Goal: Transaction & Acquisition: Purchase product/service

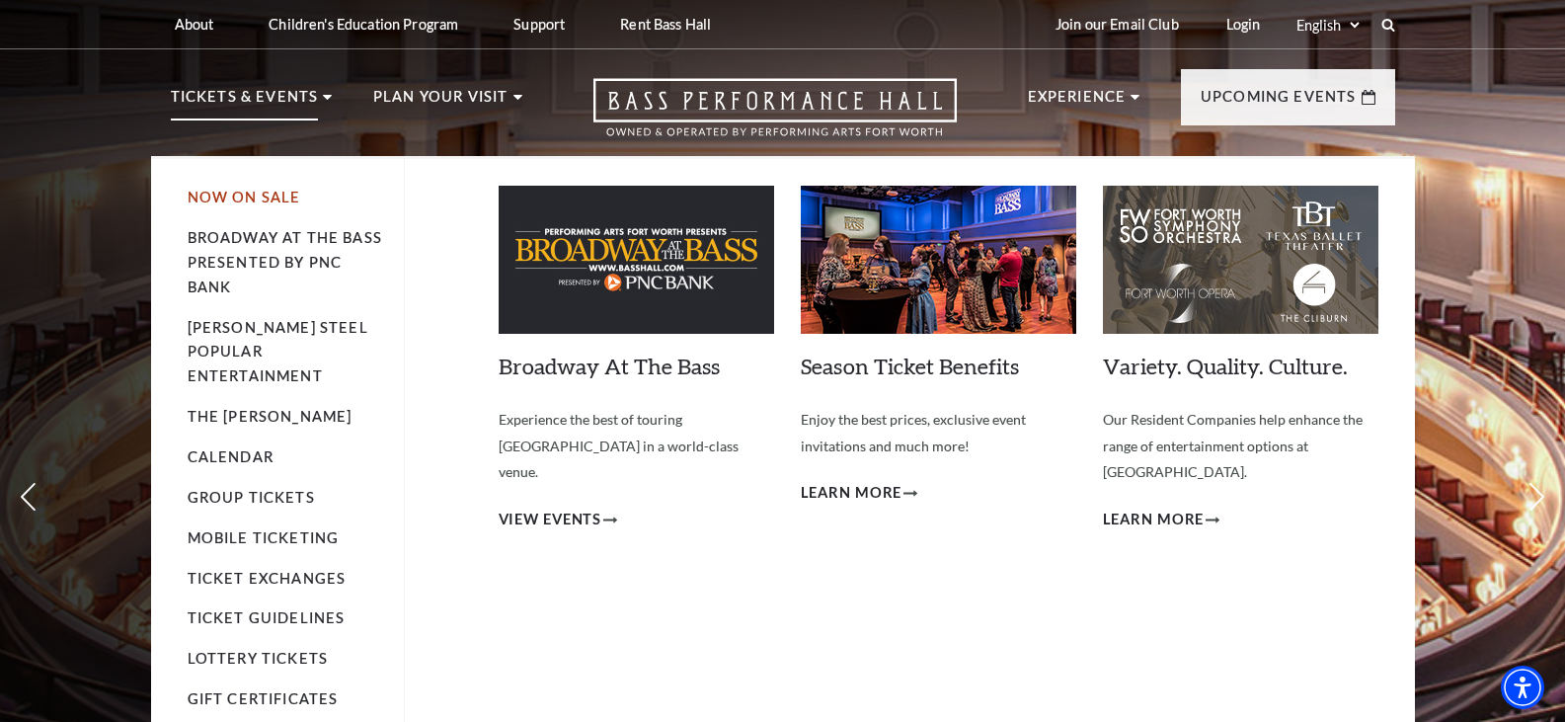
click at [261, 201] on link "Now On Sale" at bounding box center [245, 197] width 114 height 17
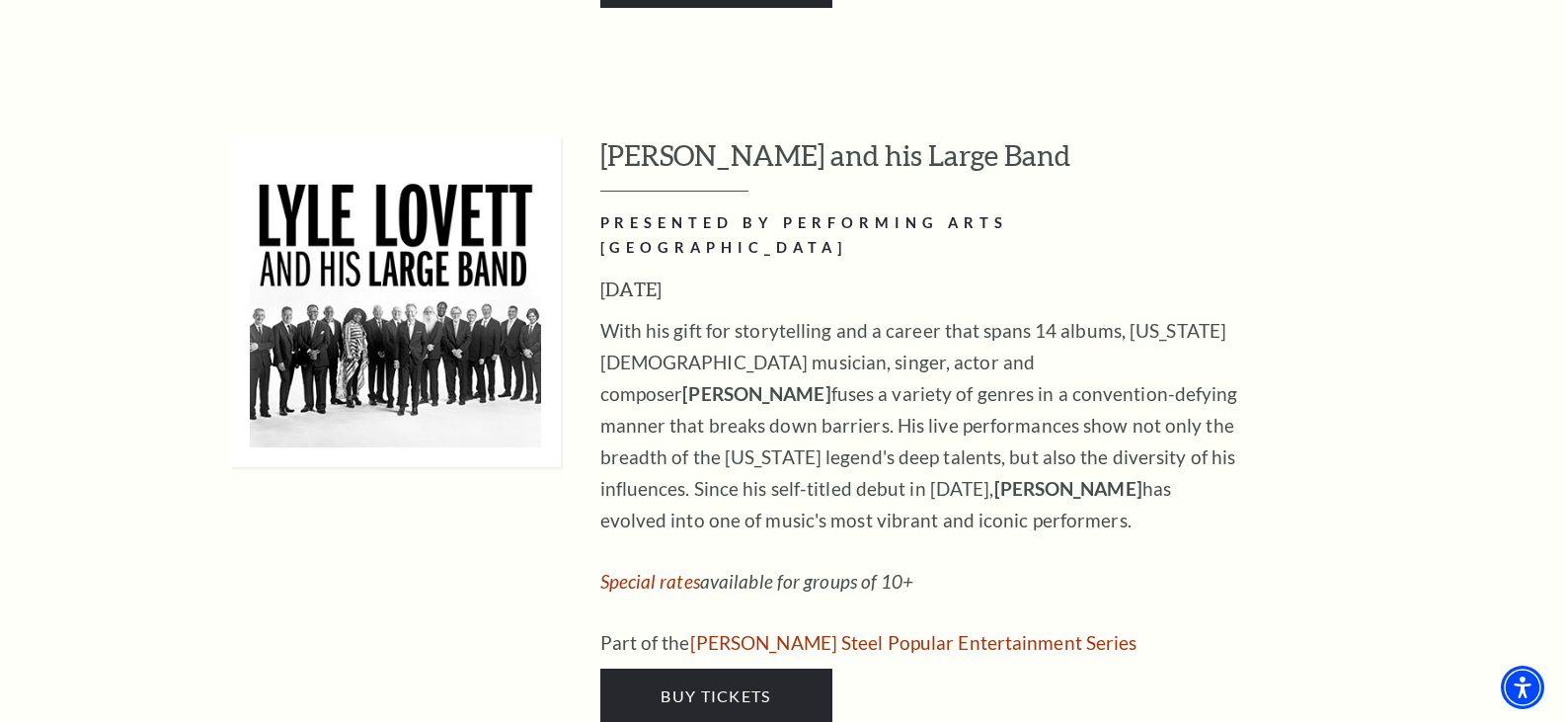
scroll to position [1876, 0]
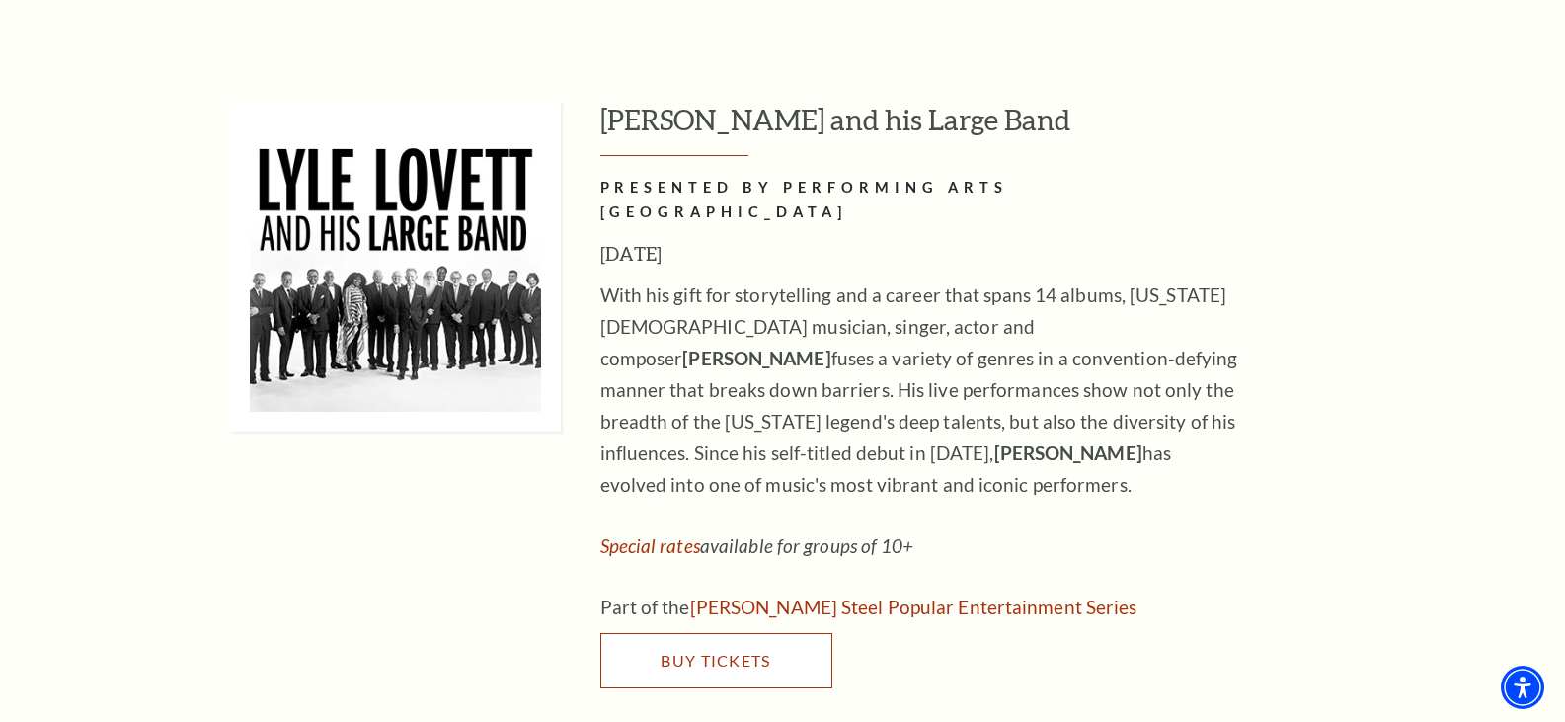
click at [744, 651] on span "Buy Tickets" at bounding box center [715, 660] width 110 height 19
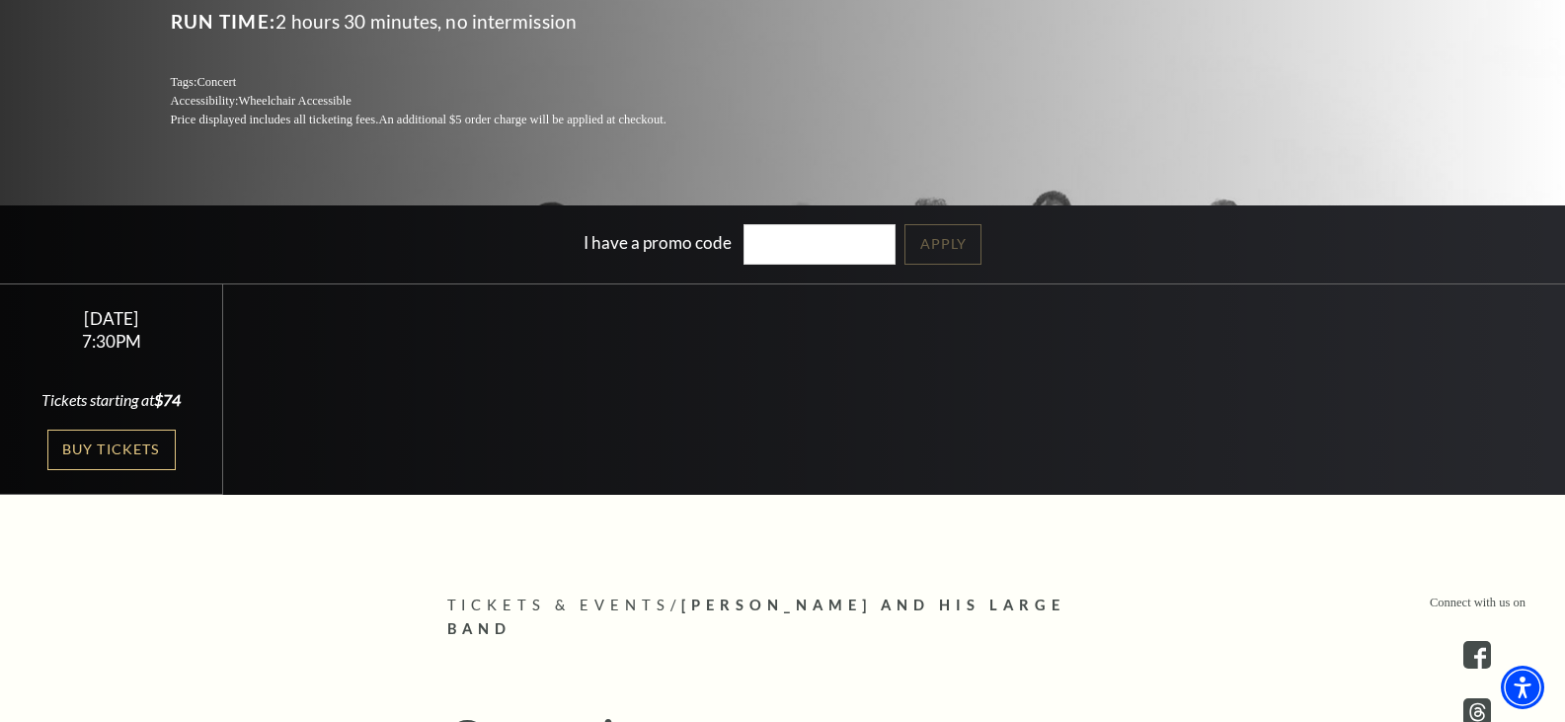
scroll to position [395, 0]
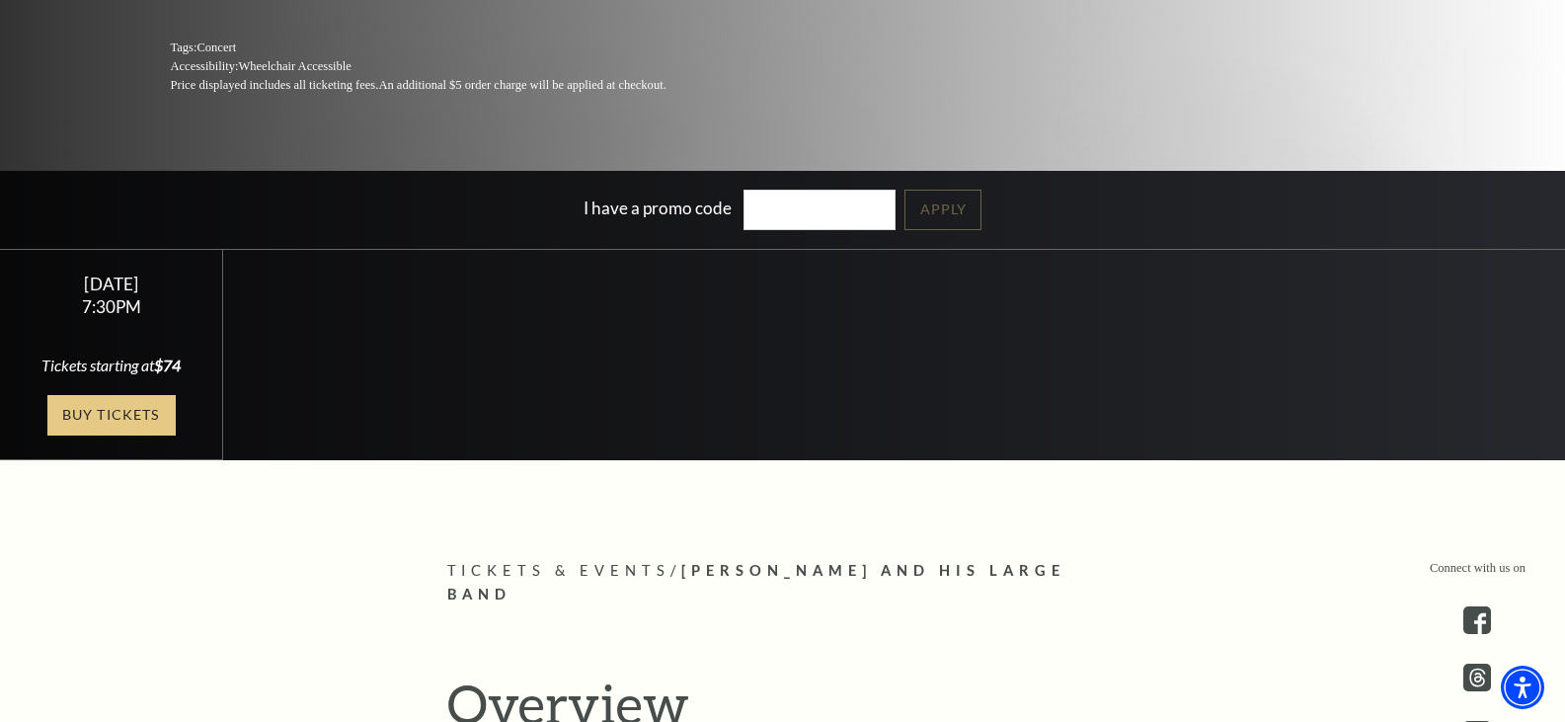
click at [134, 413] on link "Buy Tickets" at bounding box center [111, 415] width 128 height 40
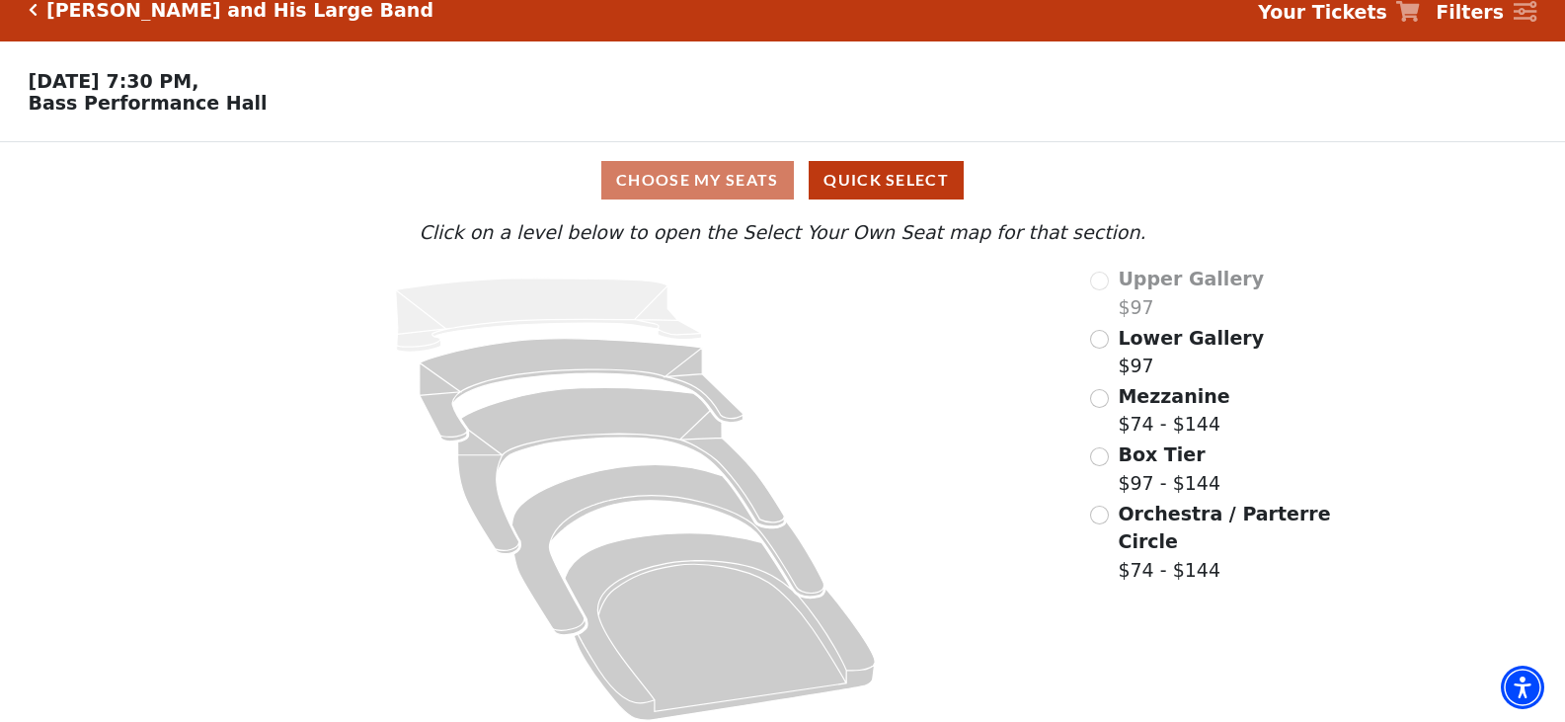
scroll to position [41, 0]
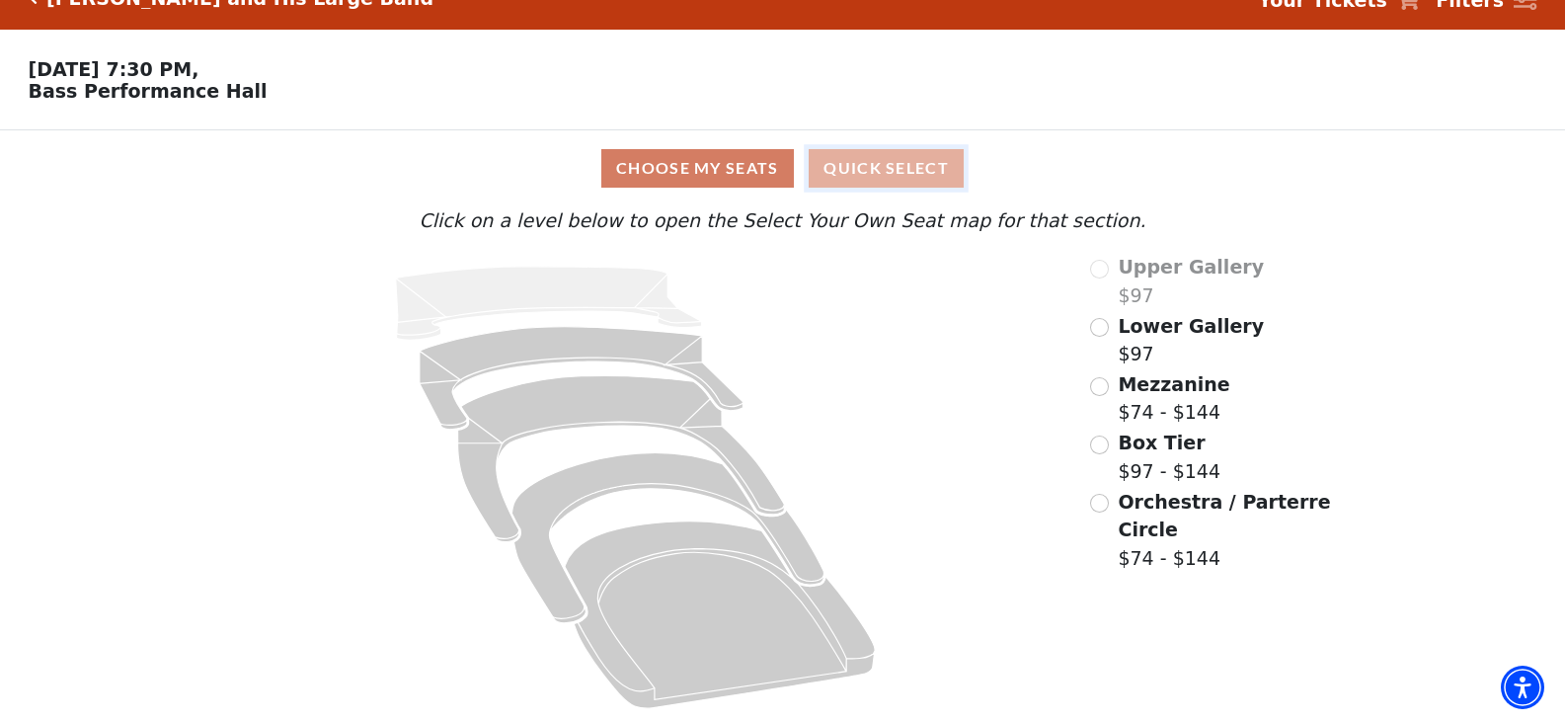
click at [898, 165] on button "Quick Select" at bounding box center [885, 168] width 155 height 38
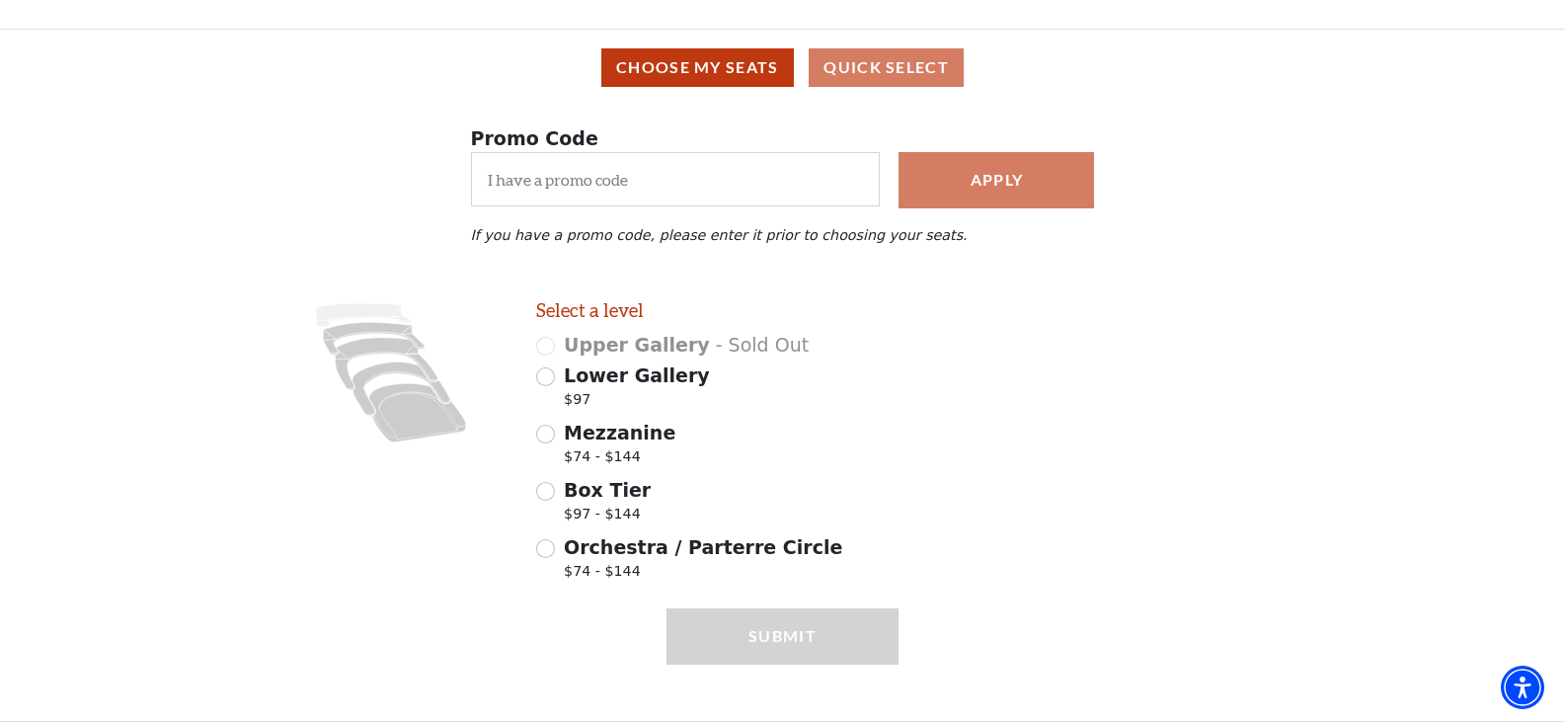
scroll to position [164, 0]
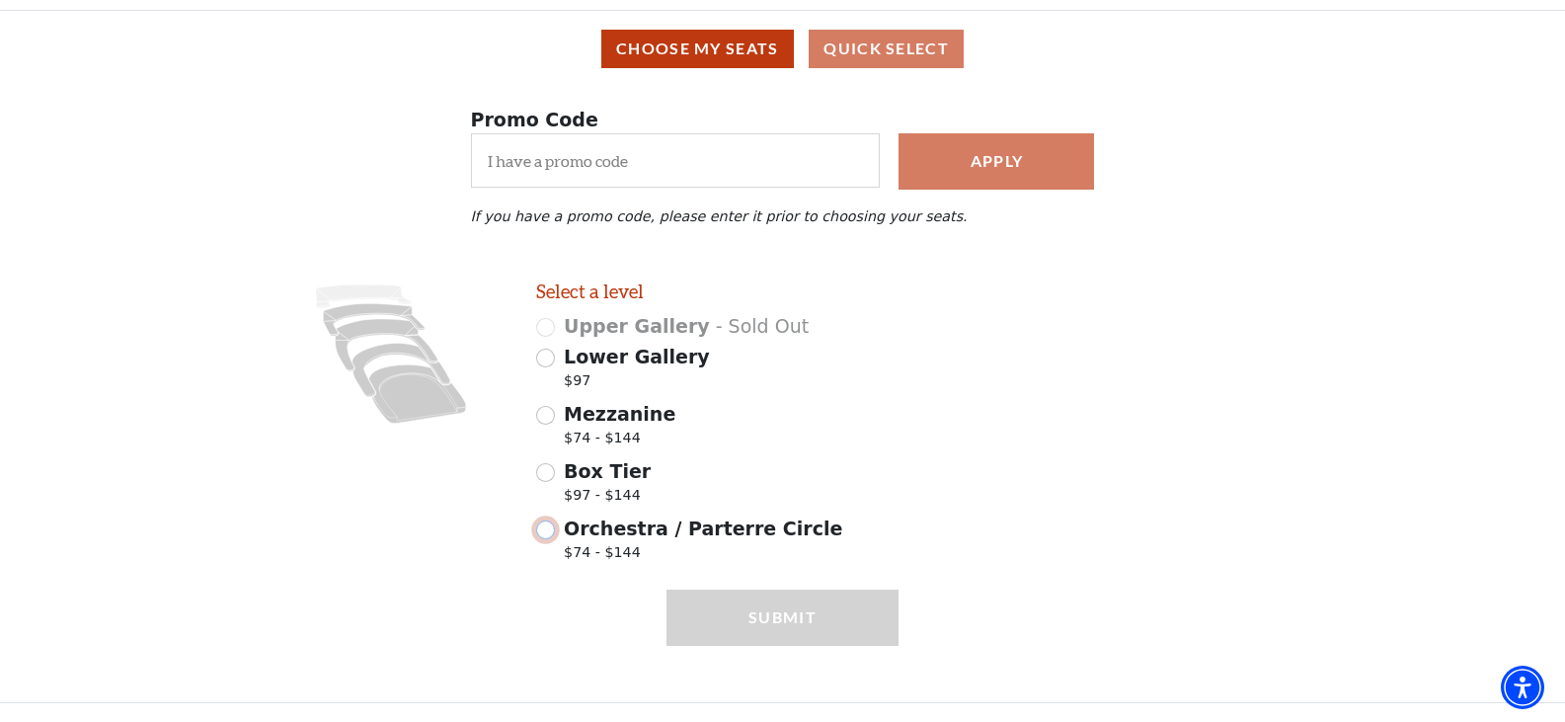
click at [549, 532] on input "Orchestra / Parterre Circle $74 - $144" at bounding box center [545, 529] width 19 height 19
radio input "true"
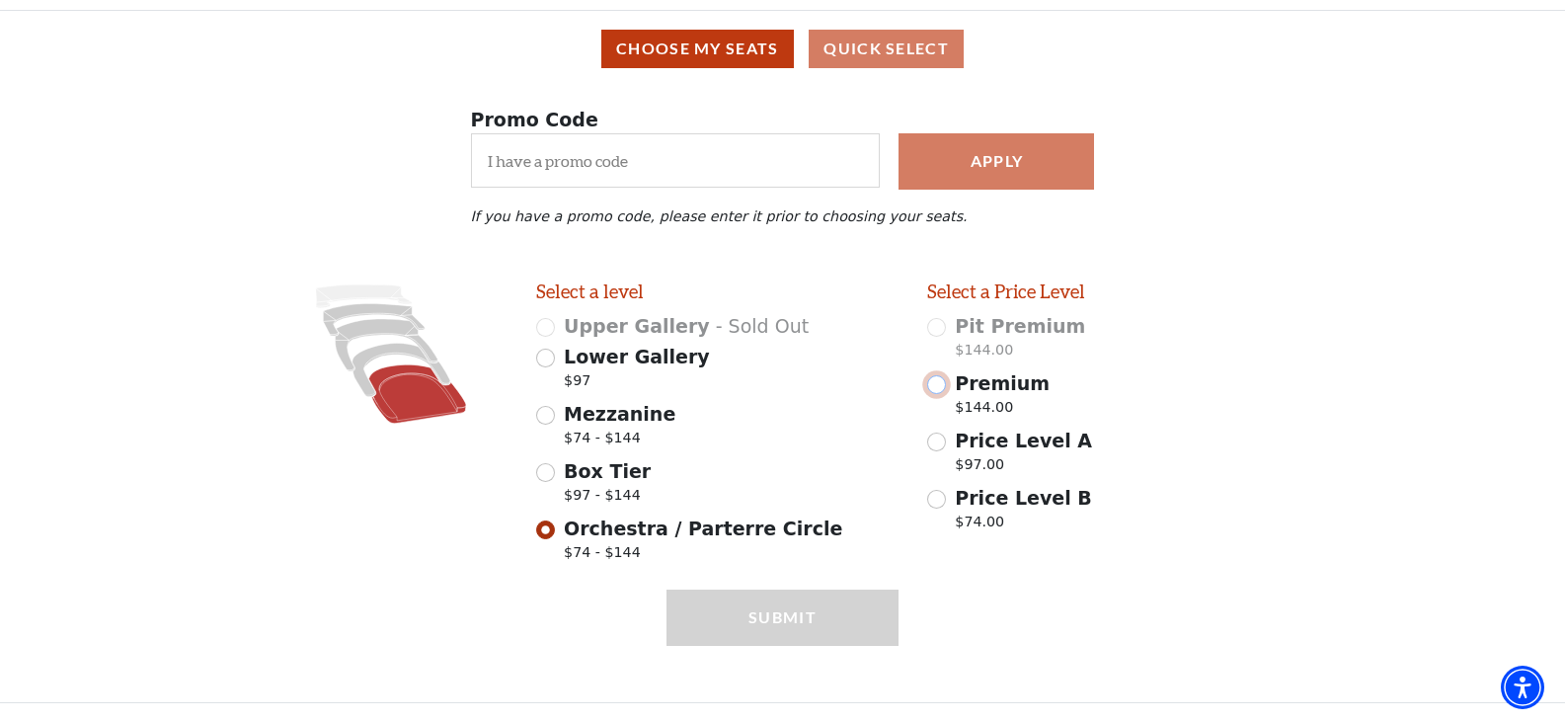
click at [938, 390] on input "Premium $144.00" at bounding box center [936, 384] width 19 height 19
radio input "true"
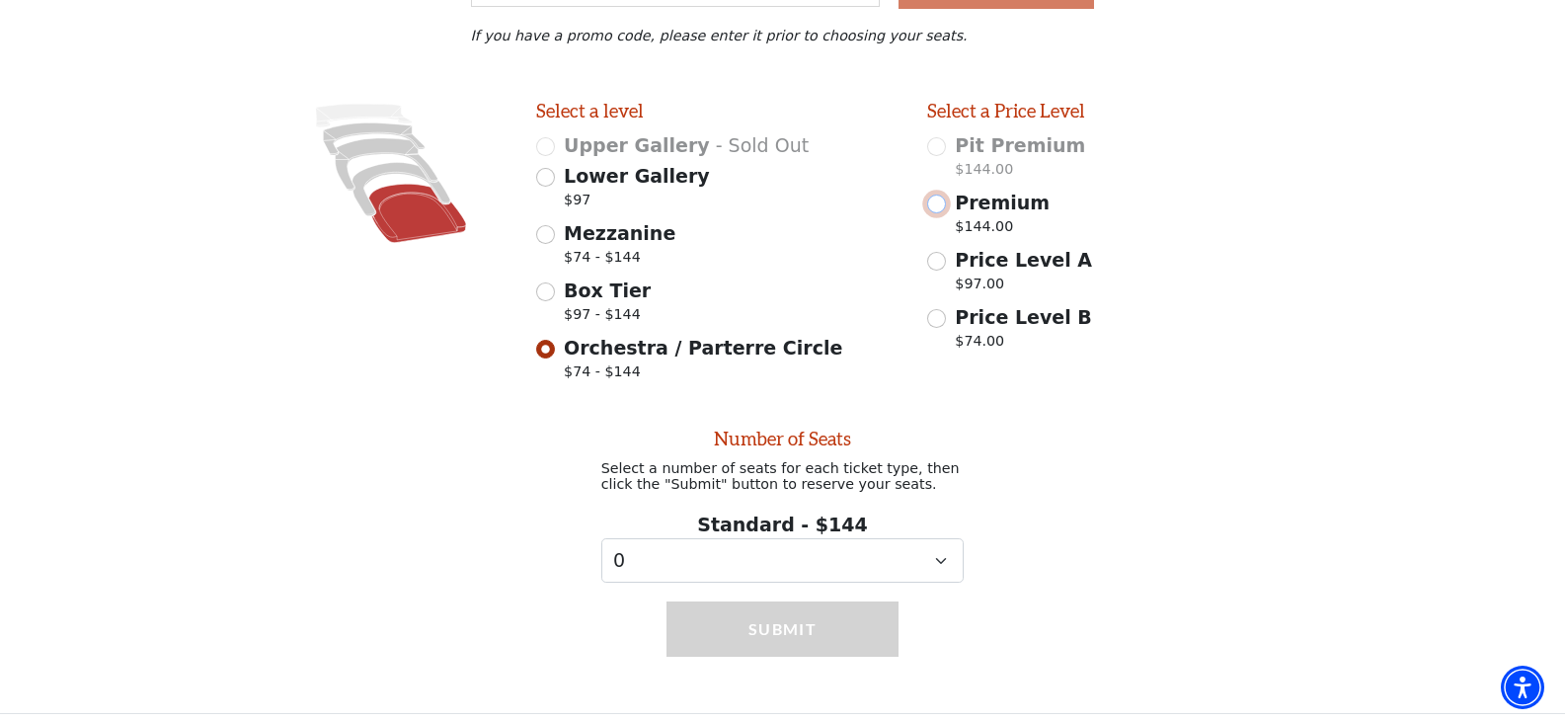
scroll to position [361, 0]
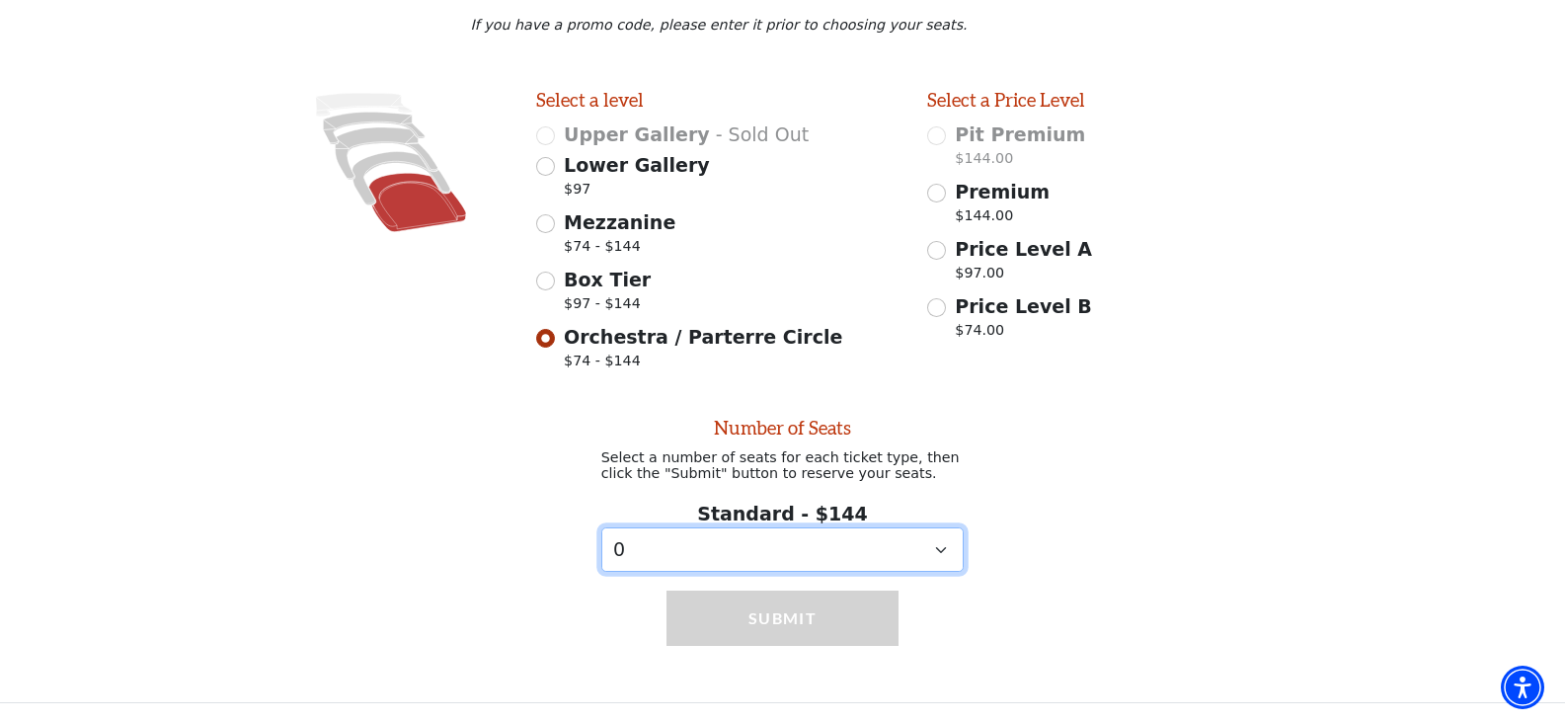
click at [863, 566] on select "0 1 2 3 4 5 6" at bounding box center [782, 549] width 363 height 44
select select "2"
click at [601, 527] on select "0 1 2 3 4 5 6" at bounding box center [782, 549] width 363 height 44
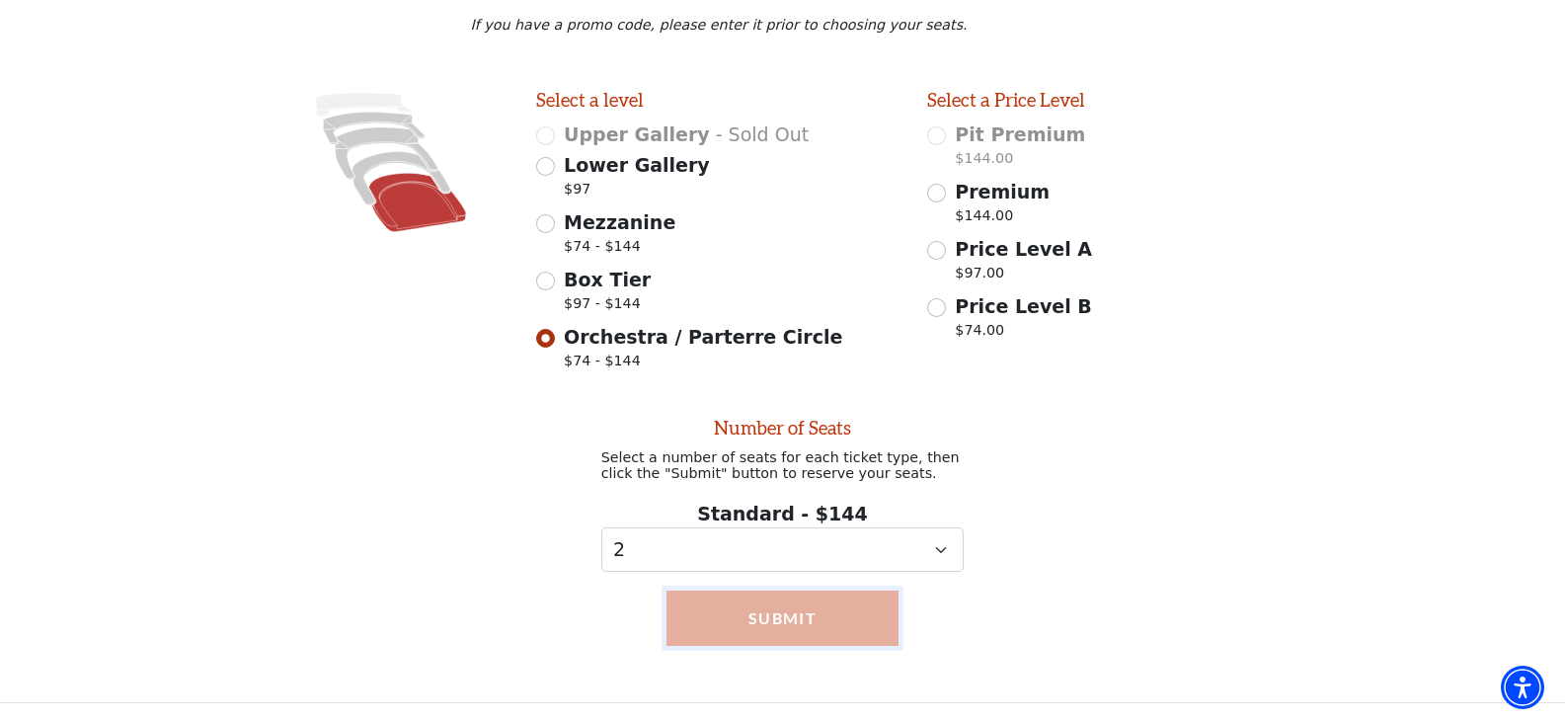
click at [808, 625] on button "Submit" at bounding box center [782, 617] width 233 height 55
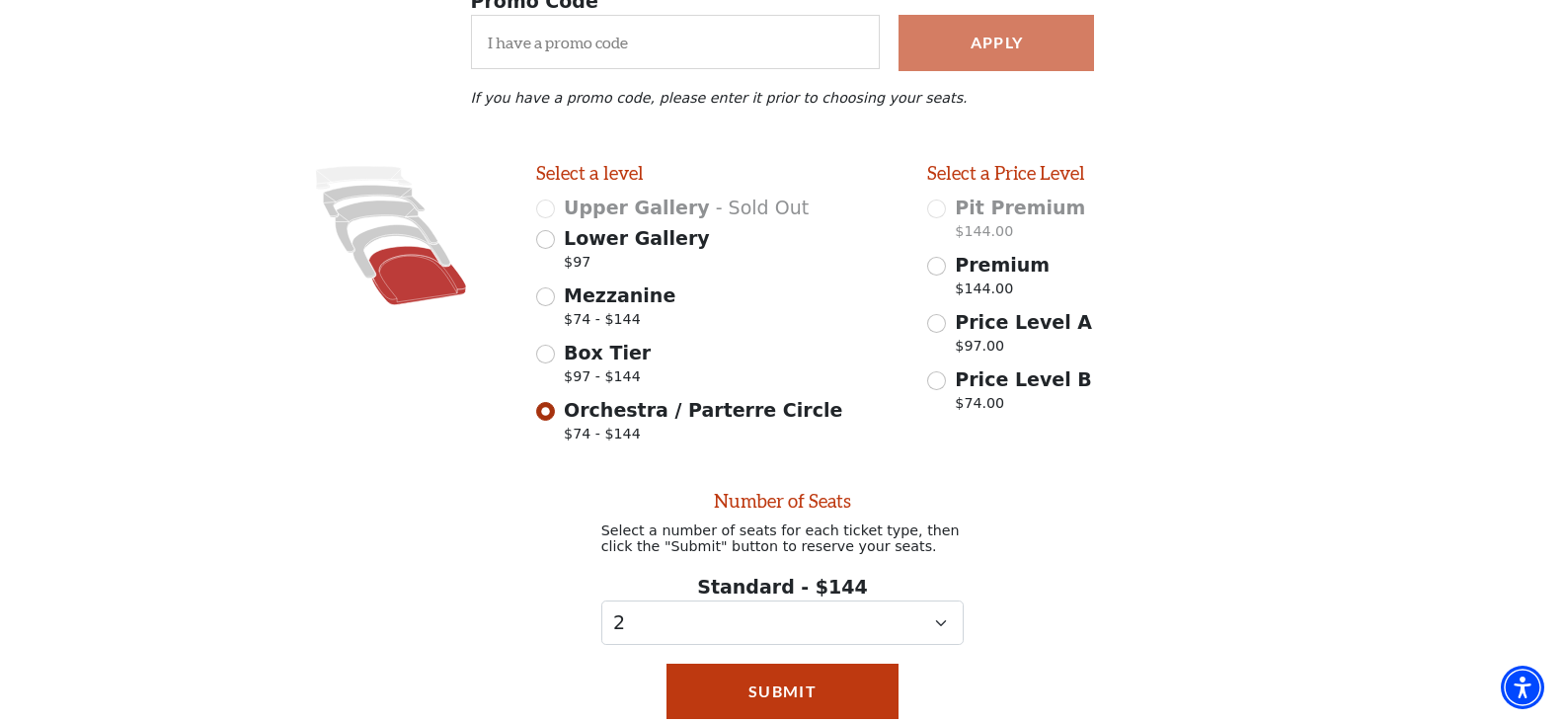
scroll to position [269, 0]
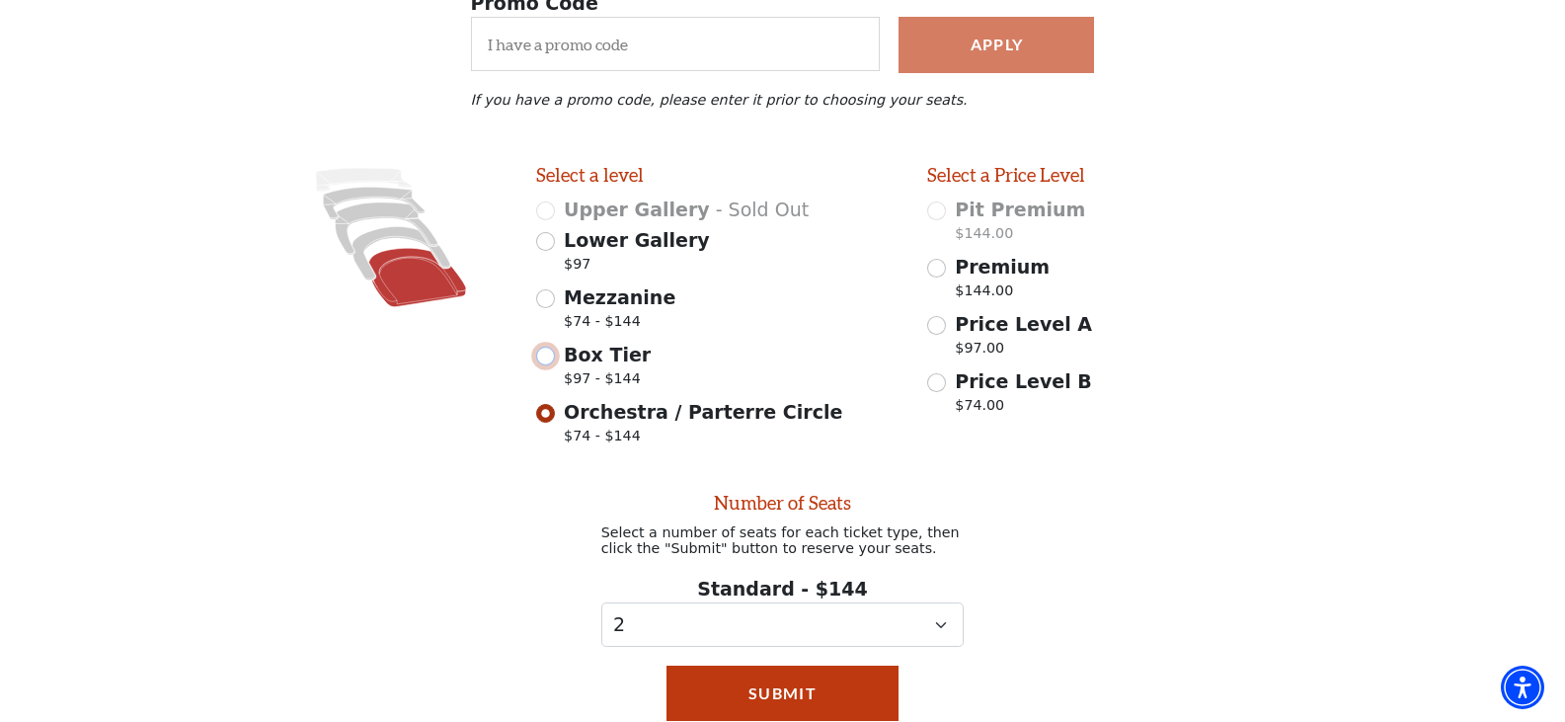
click at [540, 365] on input "Box Tier $97 - $144" at bounding box center [545, 355] width 19 height 19
radio input "true"
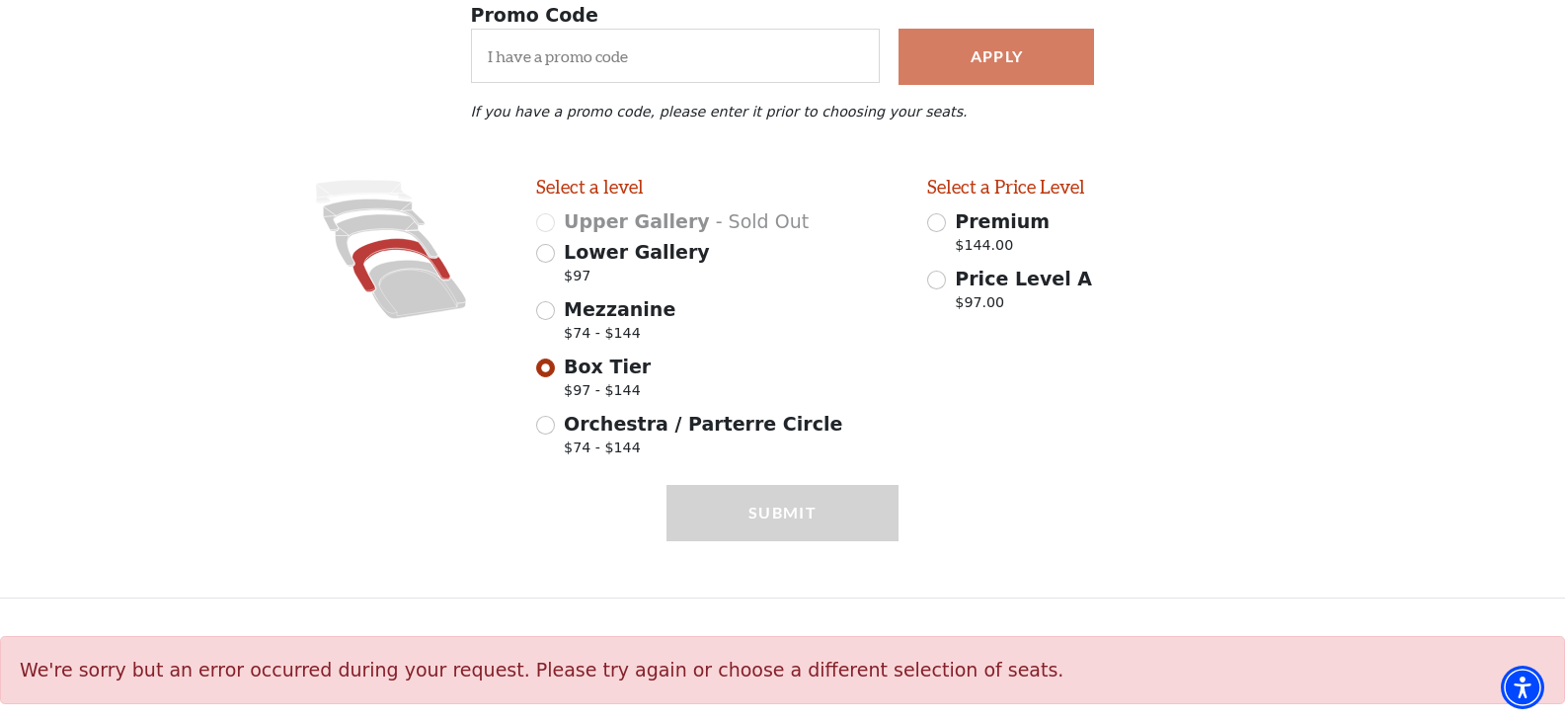
click at [841, 514] on div "Submit" at bounding box center [782, 541] width 233 height 112
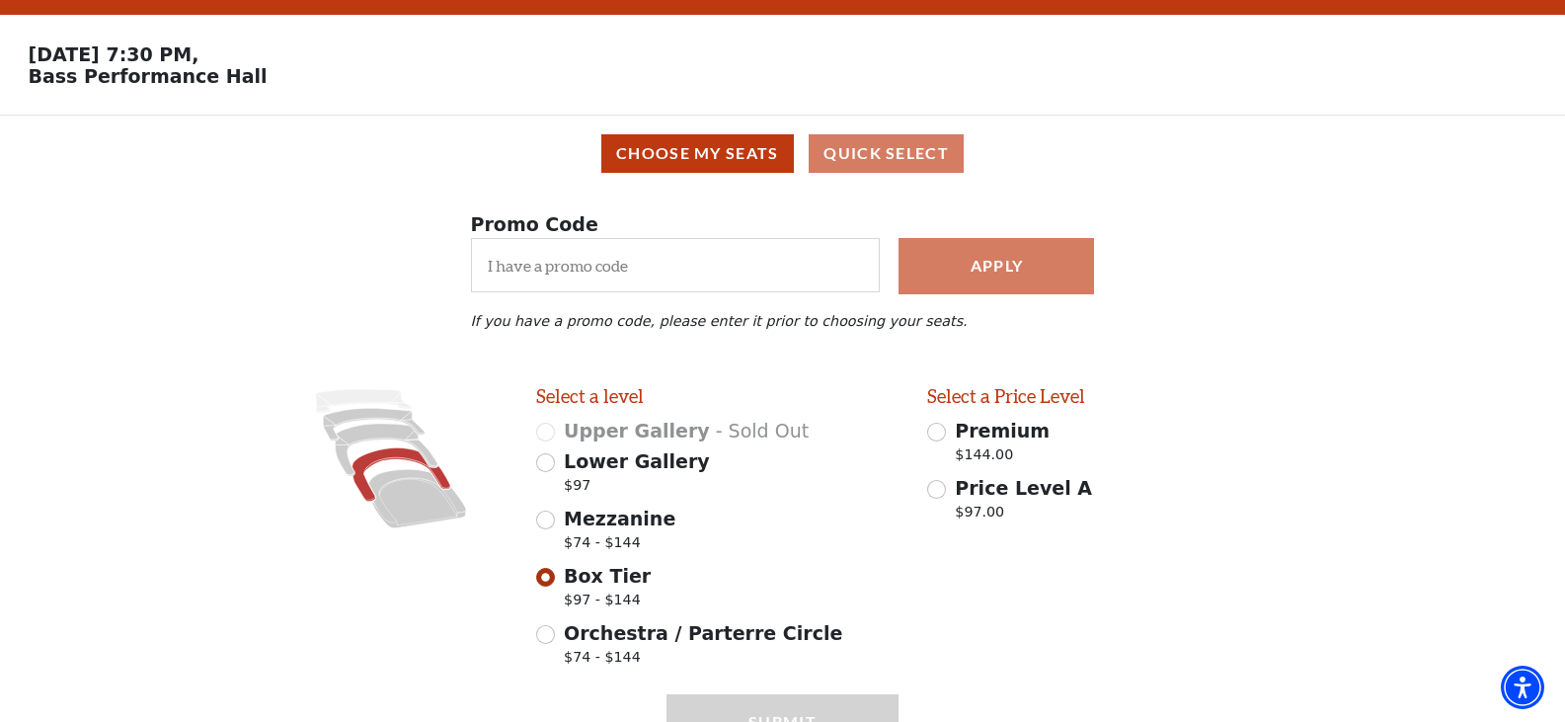
scroll to position [0, 0]
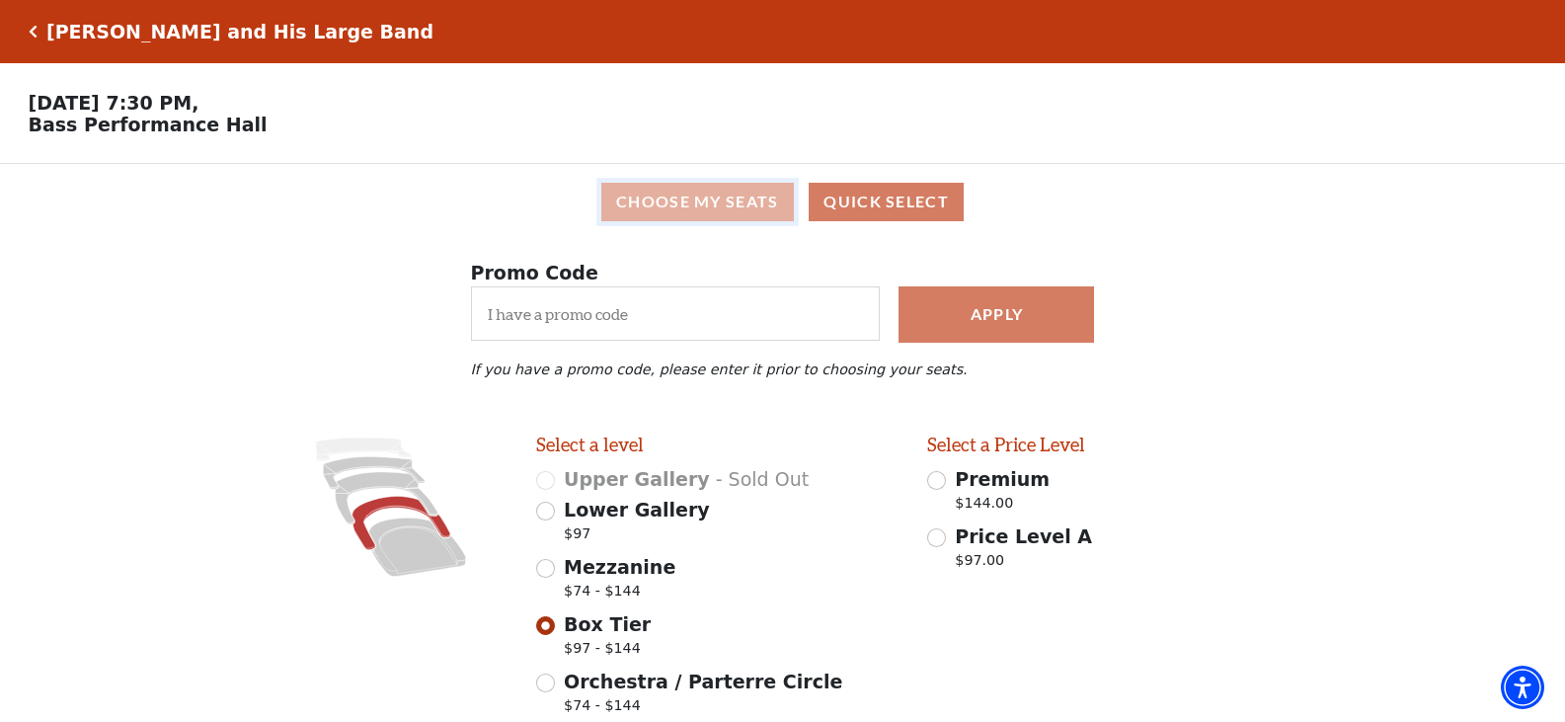
click at [748, 213] on button "Choose My Seats" at bounding box center [697, 202] width 192 height 38
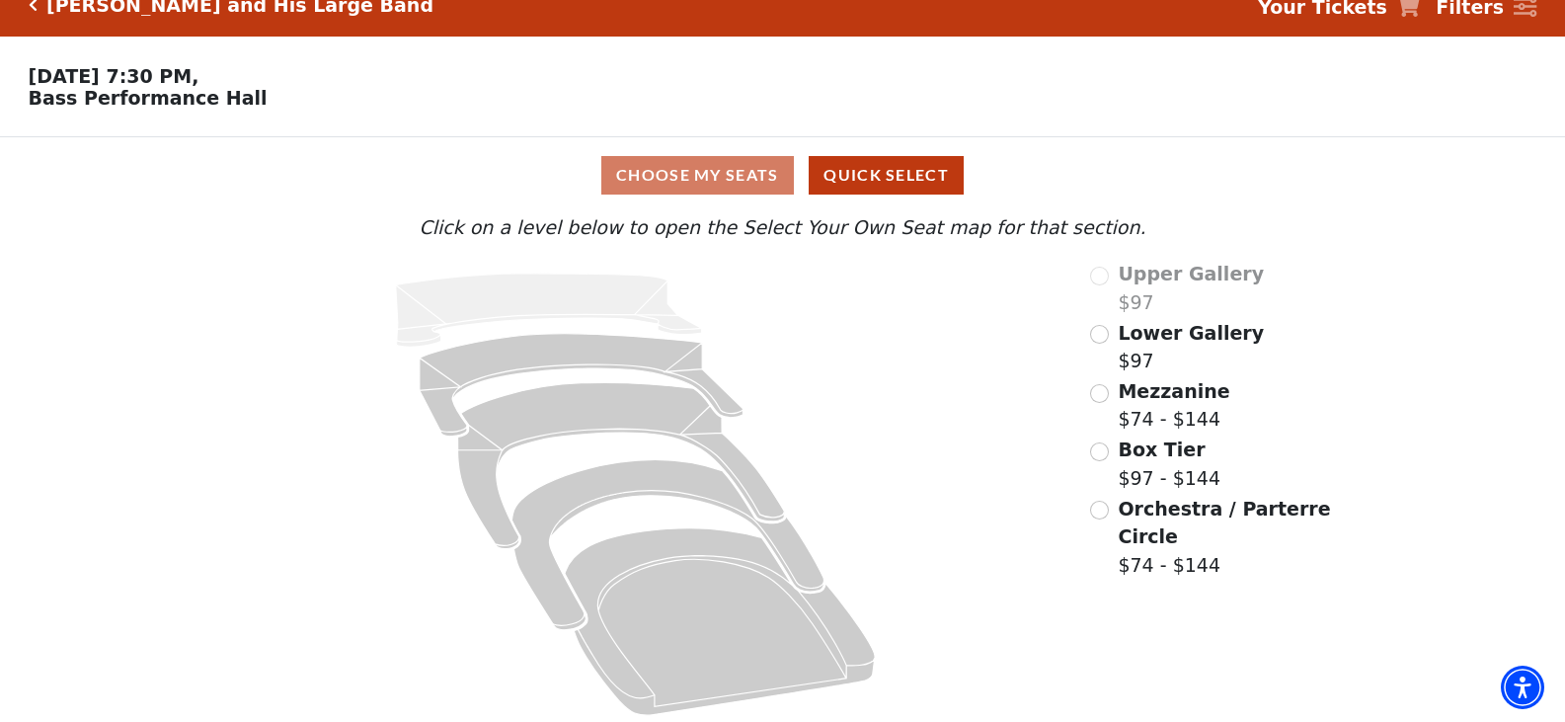
scroll to position [41, 0]
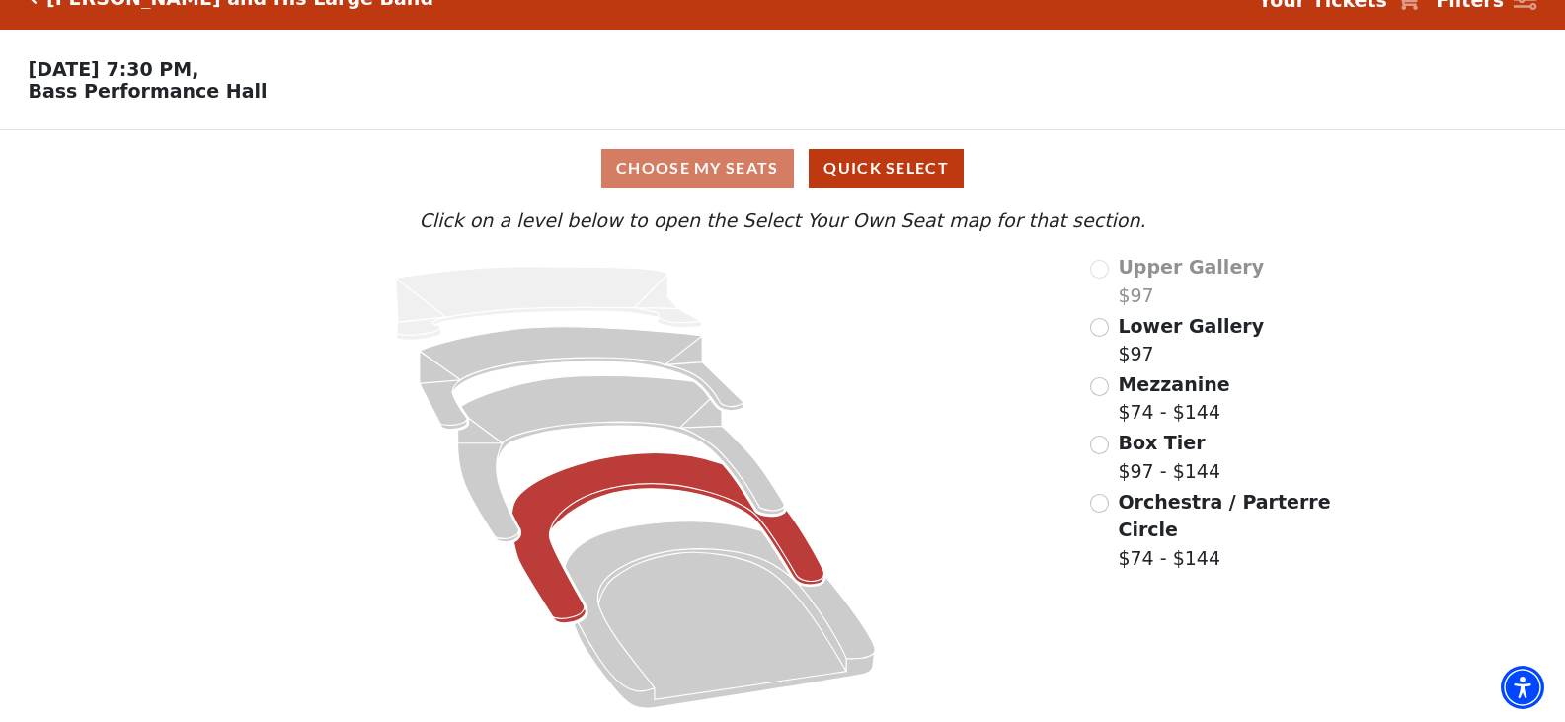
click at [609, 467] on icon at bounding box center [668, 538] width 312 height 170
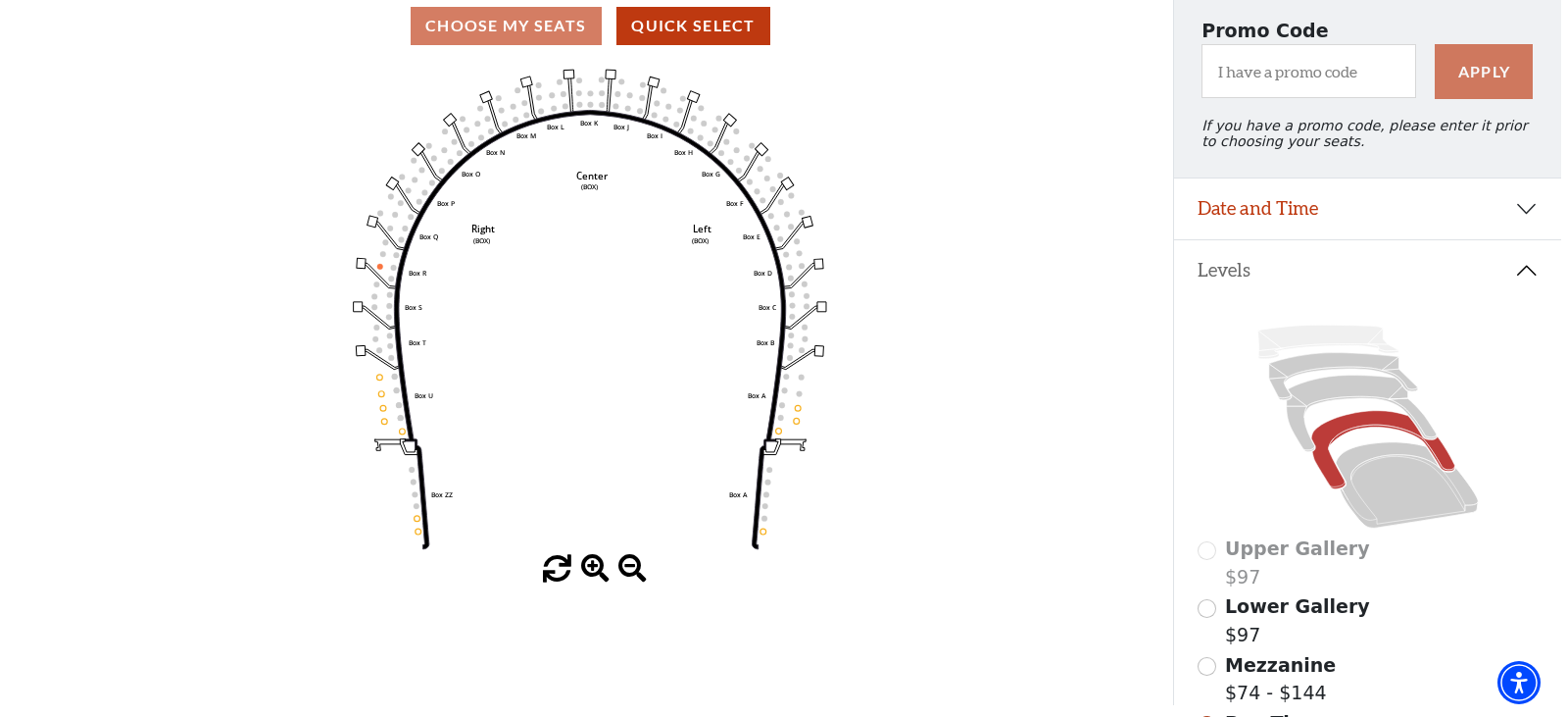
scroll to position [0, 0]
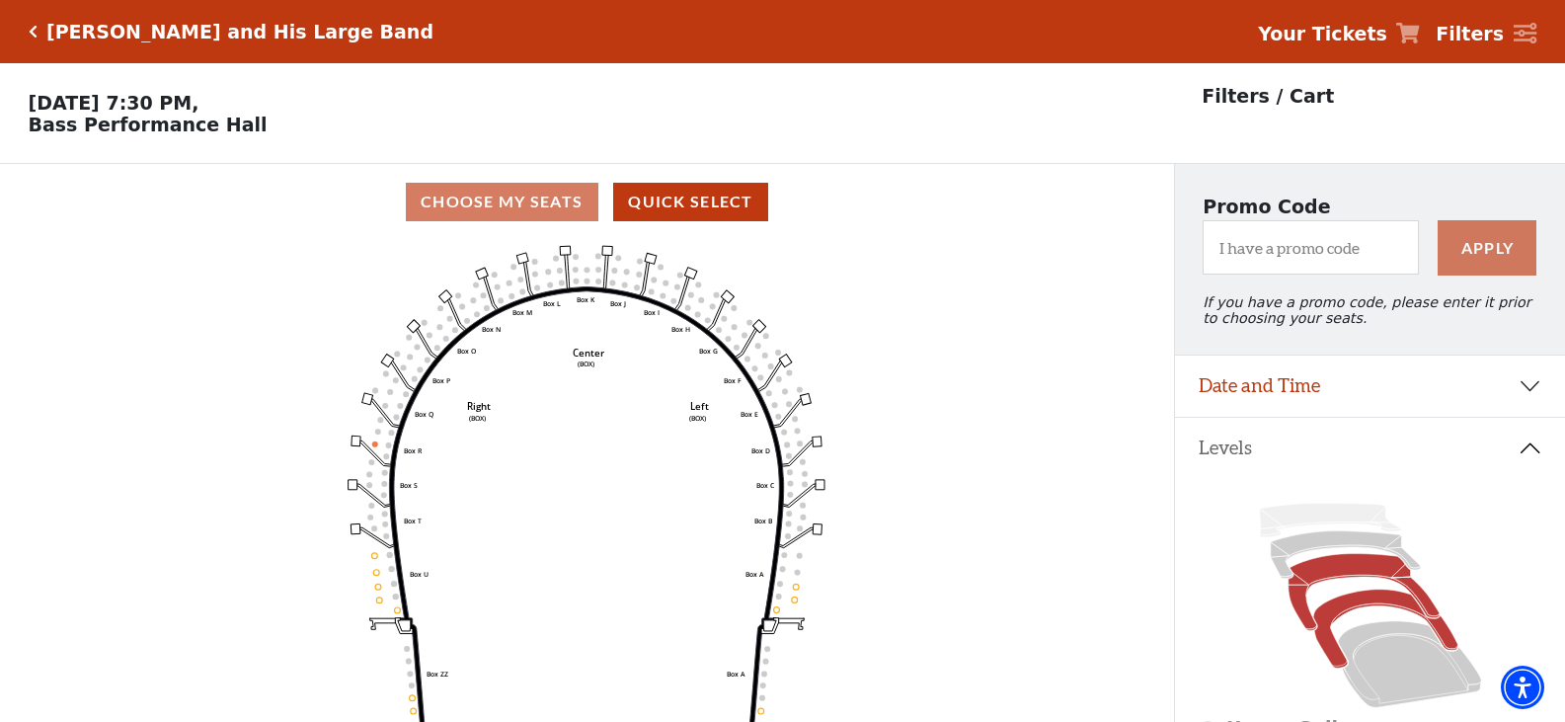
click at [1332, 588] on icon at bounding box center [1362, 592] width 151 height 77
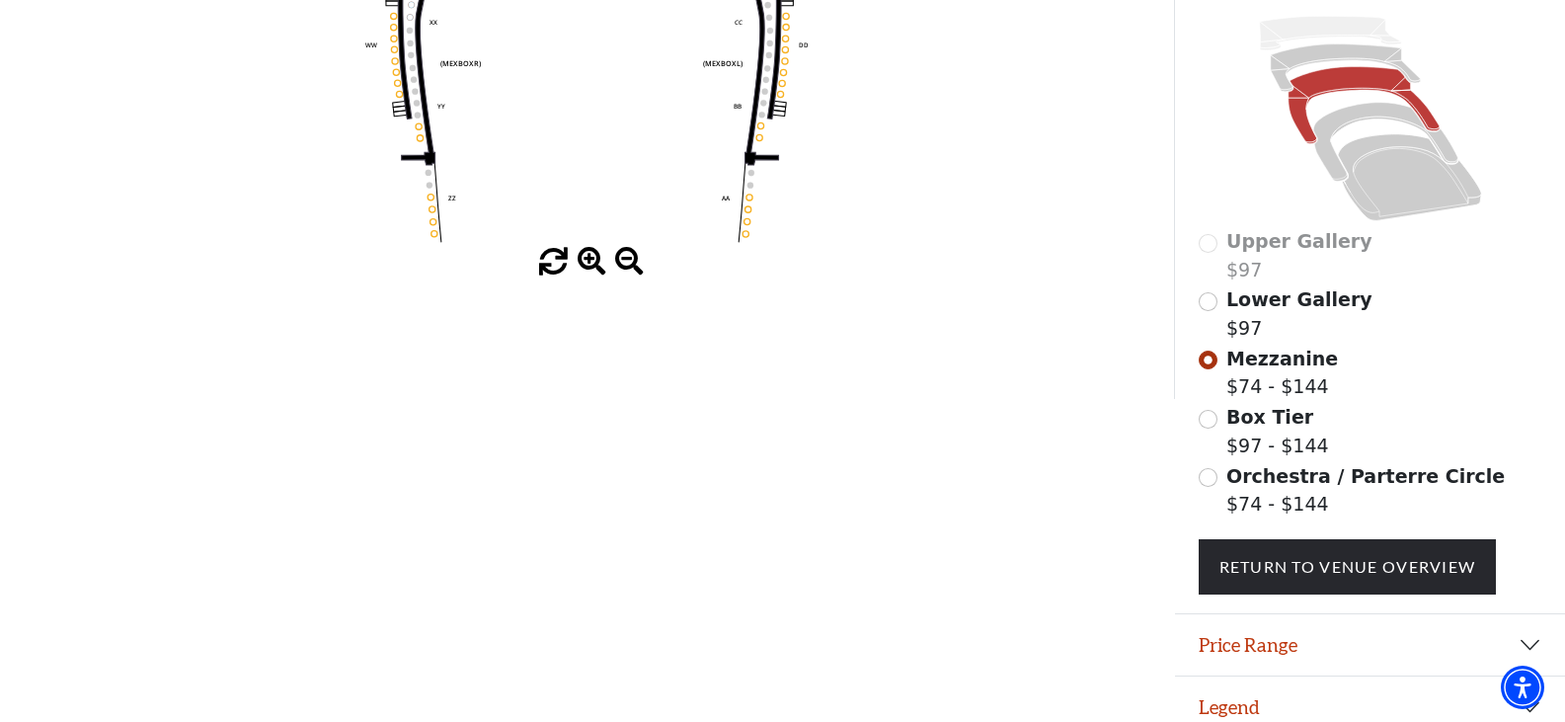
scroll to position [516, 0]
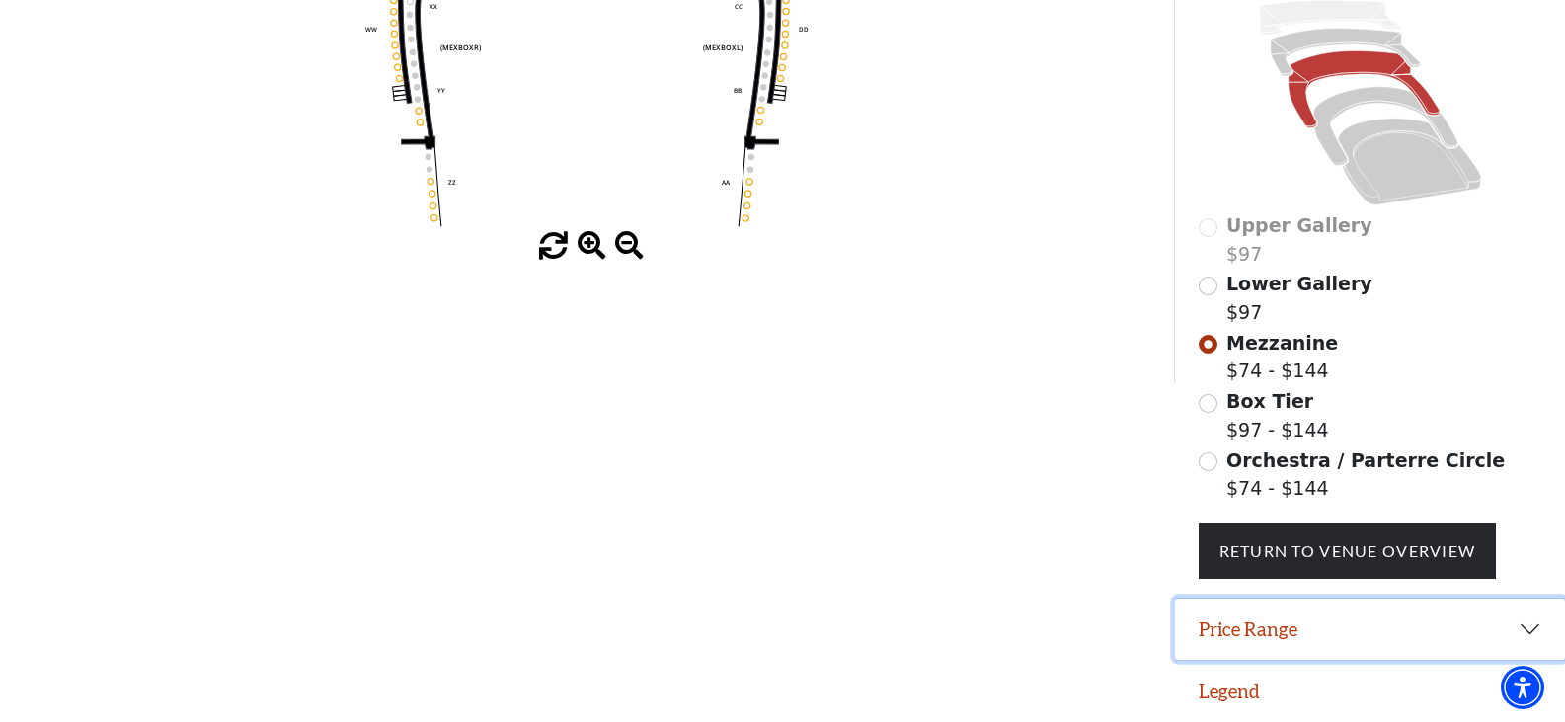
click at [1537, 632] on button "Price Range" at bounding box center [1370, 628] width 390 height 61
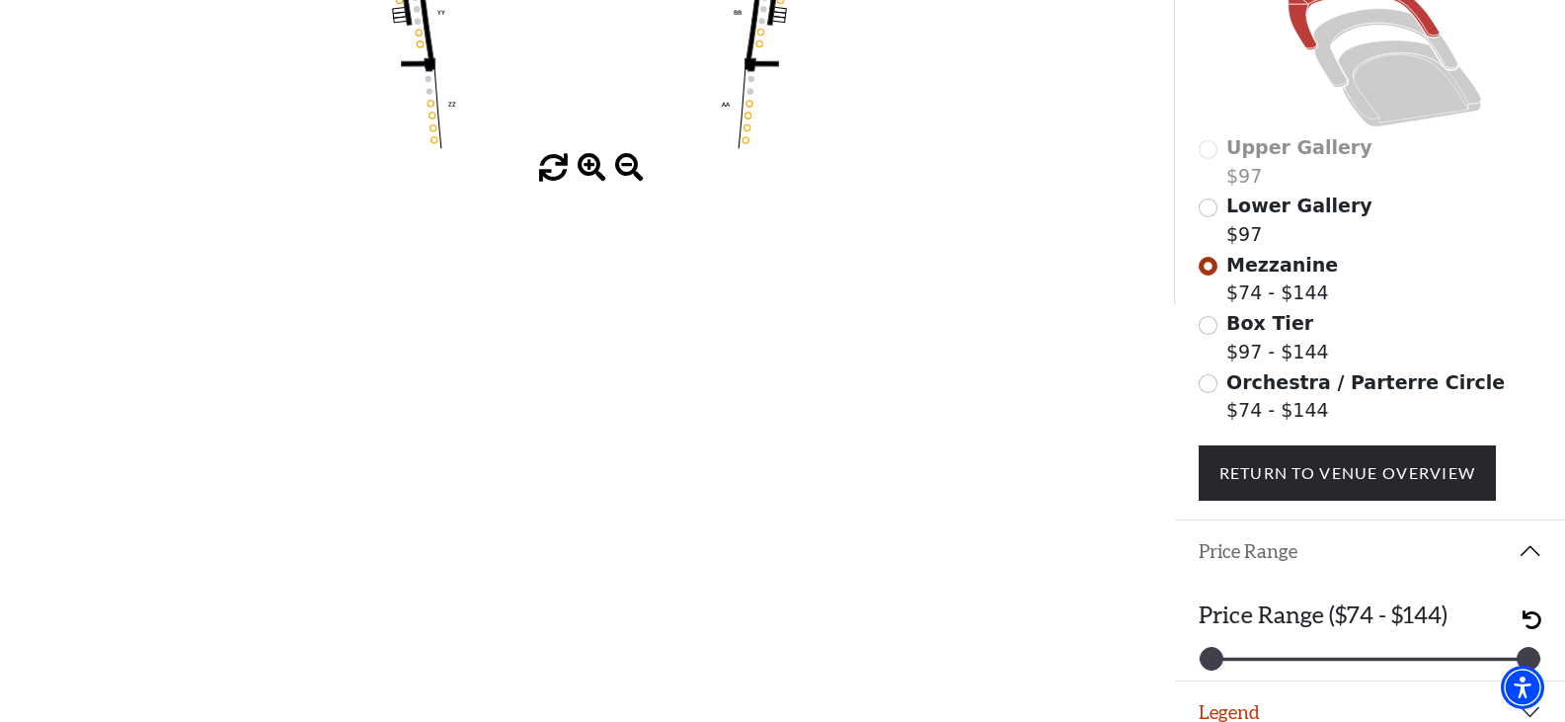
scroll to position [615, 0]
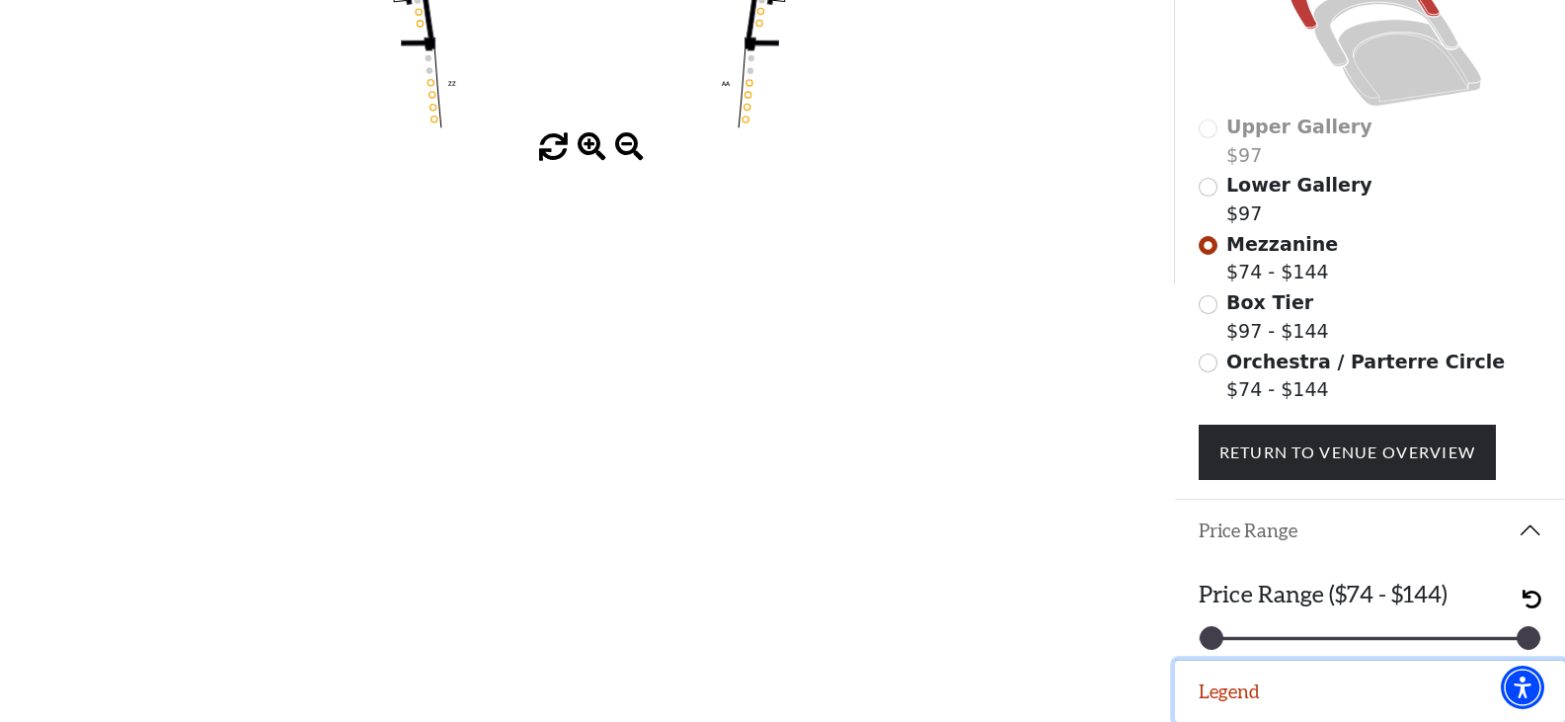
click at [1360, 692] on button "Legend" at bounding box center [1370, 690] width 390 height 61
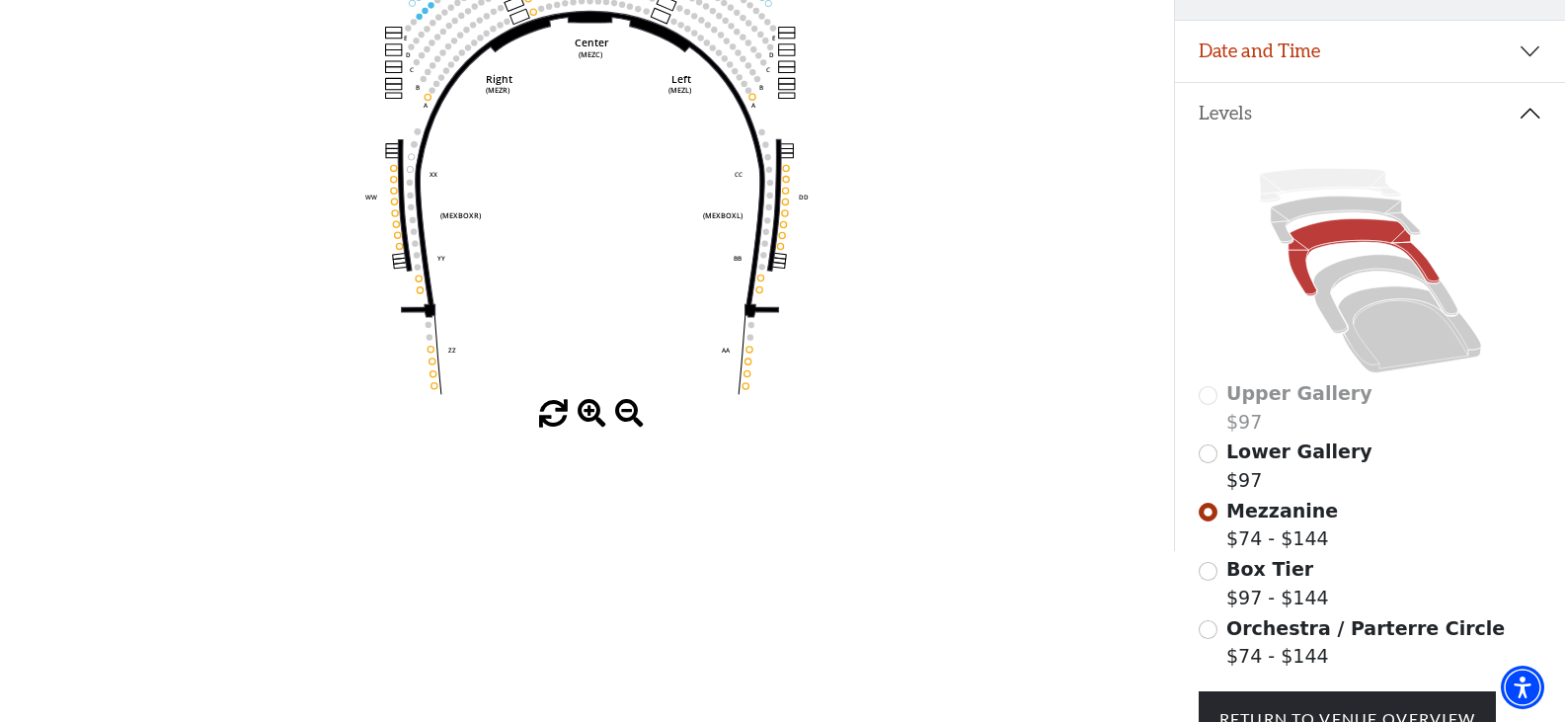
scroll to position [360, 0]
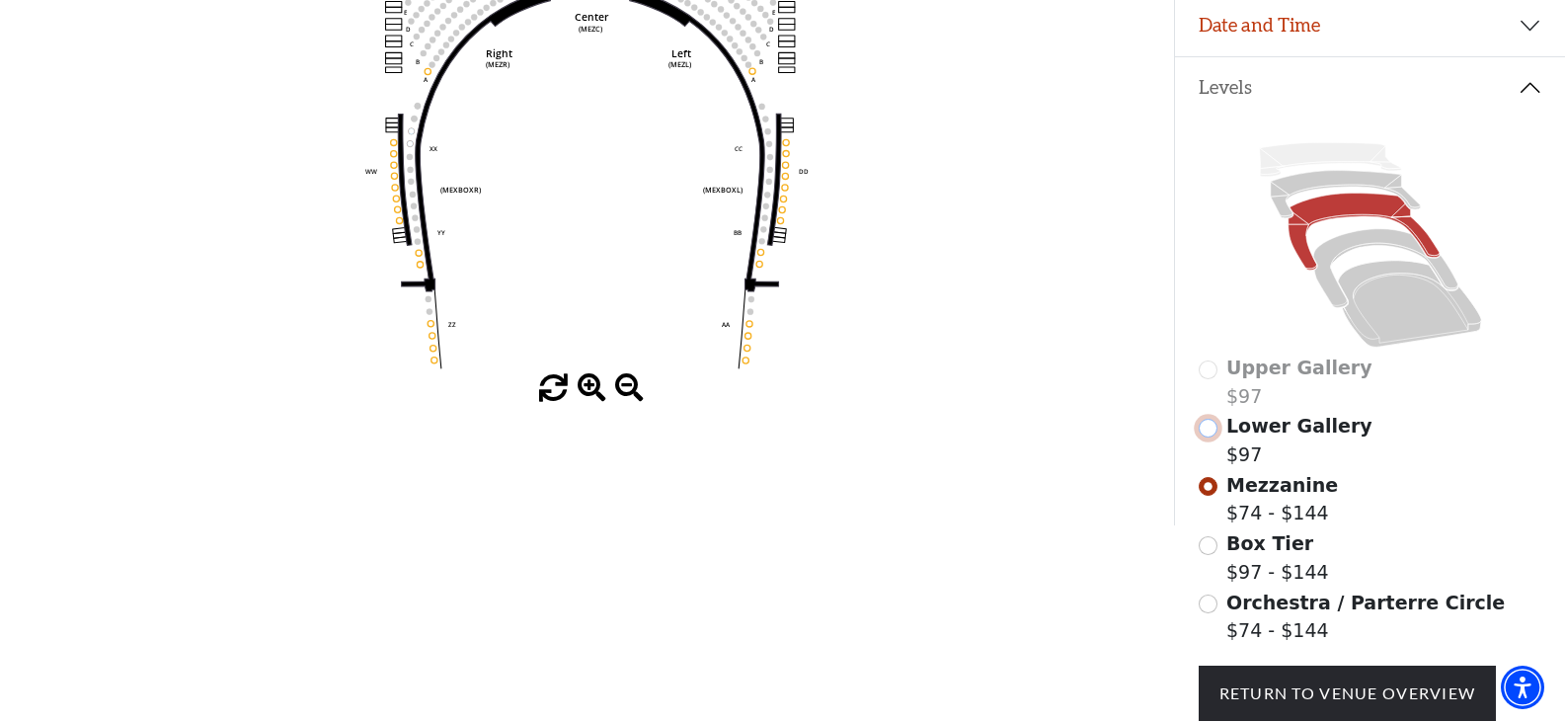
click at [1207, 437] on input "Lower Gallery$97\a" at bounding box center [1207, 428] width 19 height 19
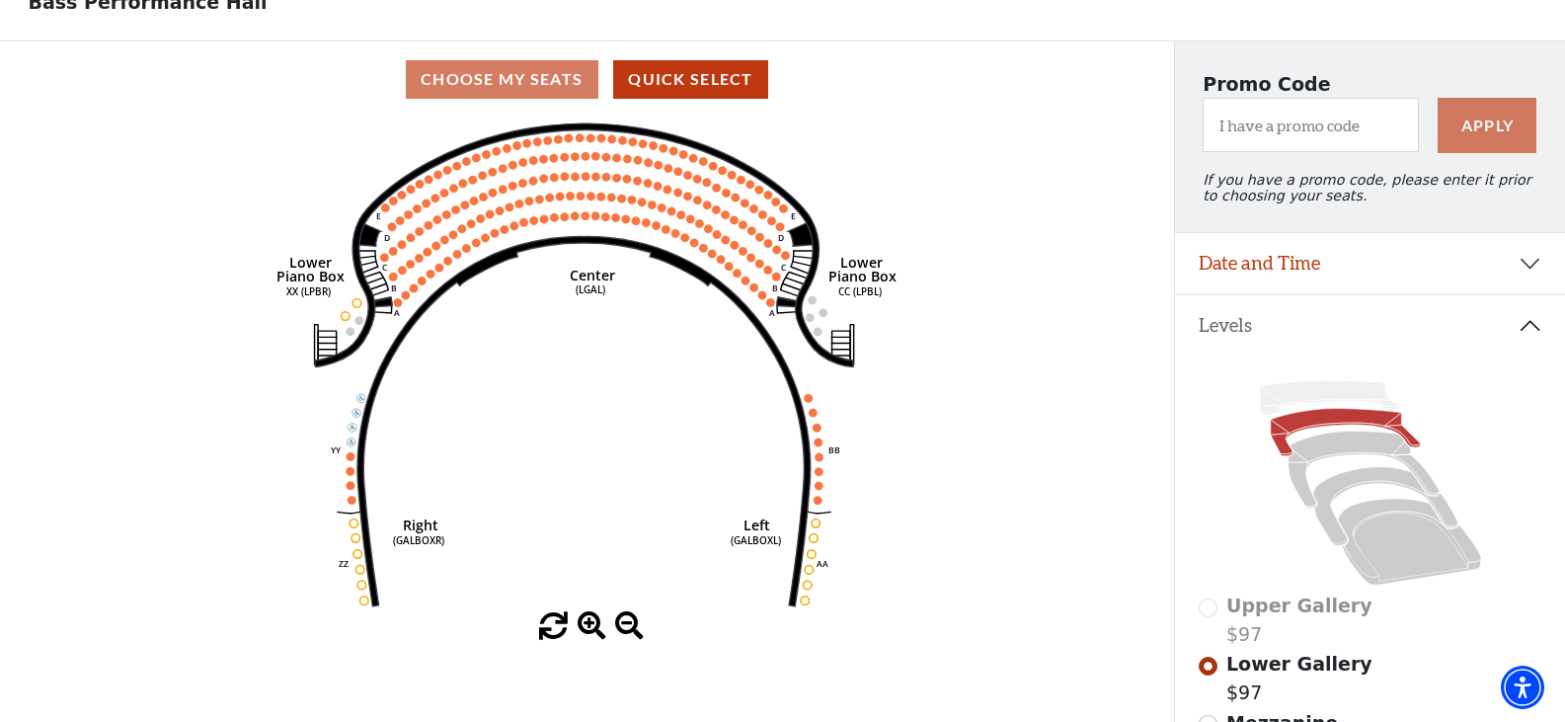
scroll to position [92, 0]
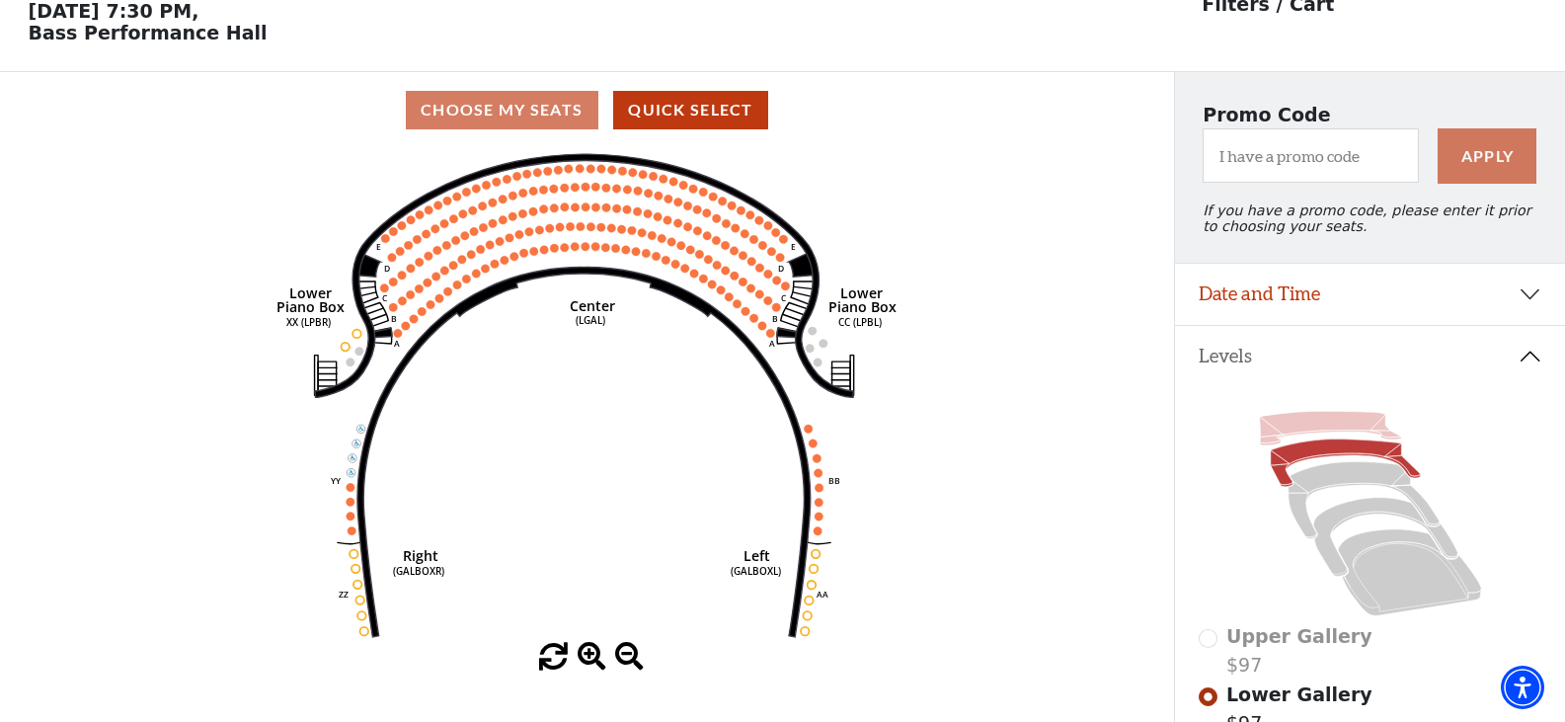
click at [1314, 435] on icon at bounding box center [1329, 429] width 141 height 34
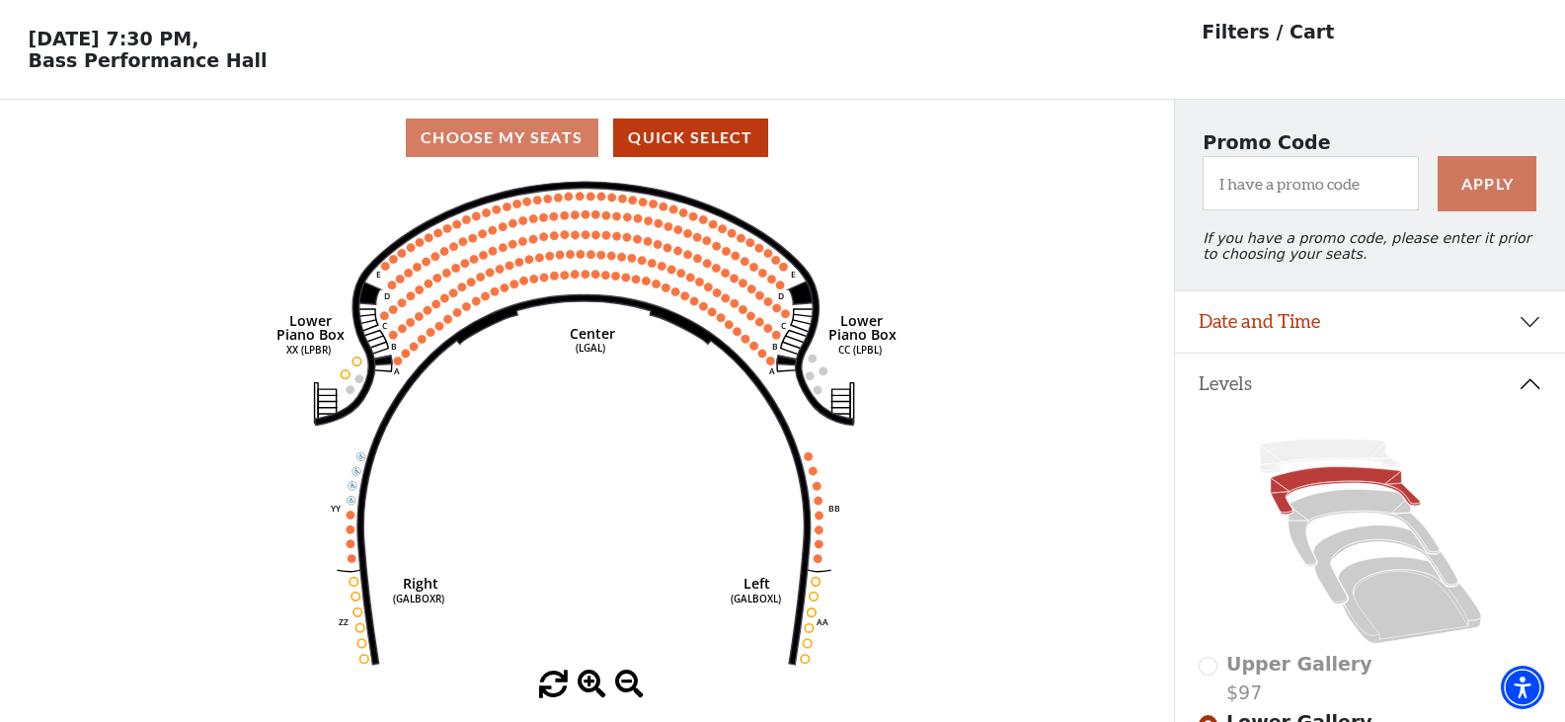
scroll to position [99, 0]
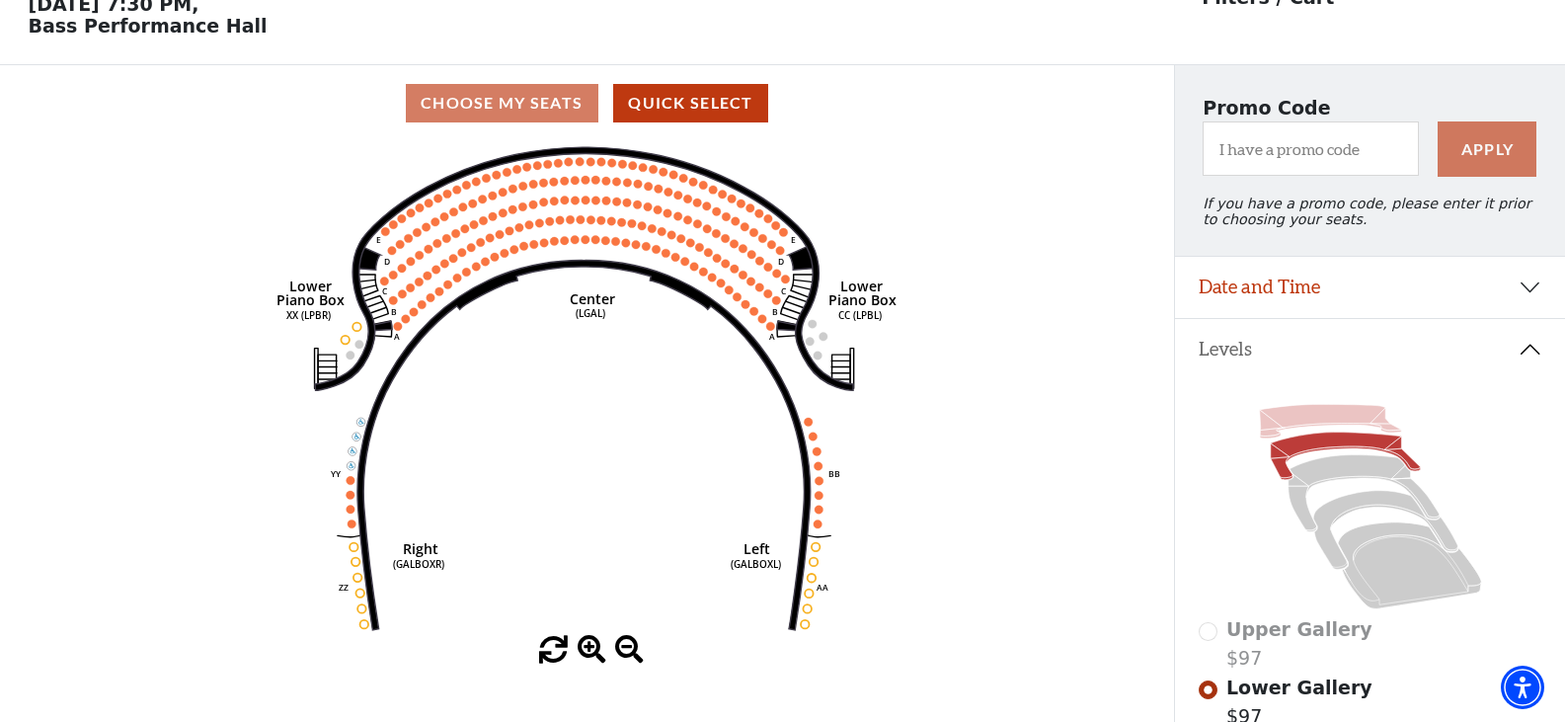
click at [1328, 428] on icon at bounding box center [1329, 422] width 141 height 34
click at [1319, 430] on icon at bounding box center [1329, 422] width 141 height 34
click at [1329, 486] on icon at bounding box center [1362, 493] width 151 height 77
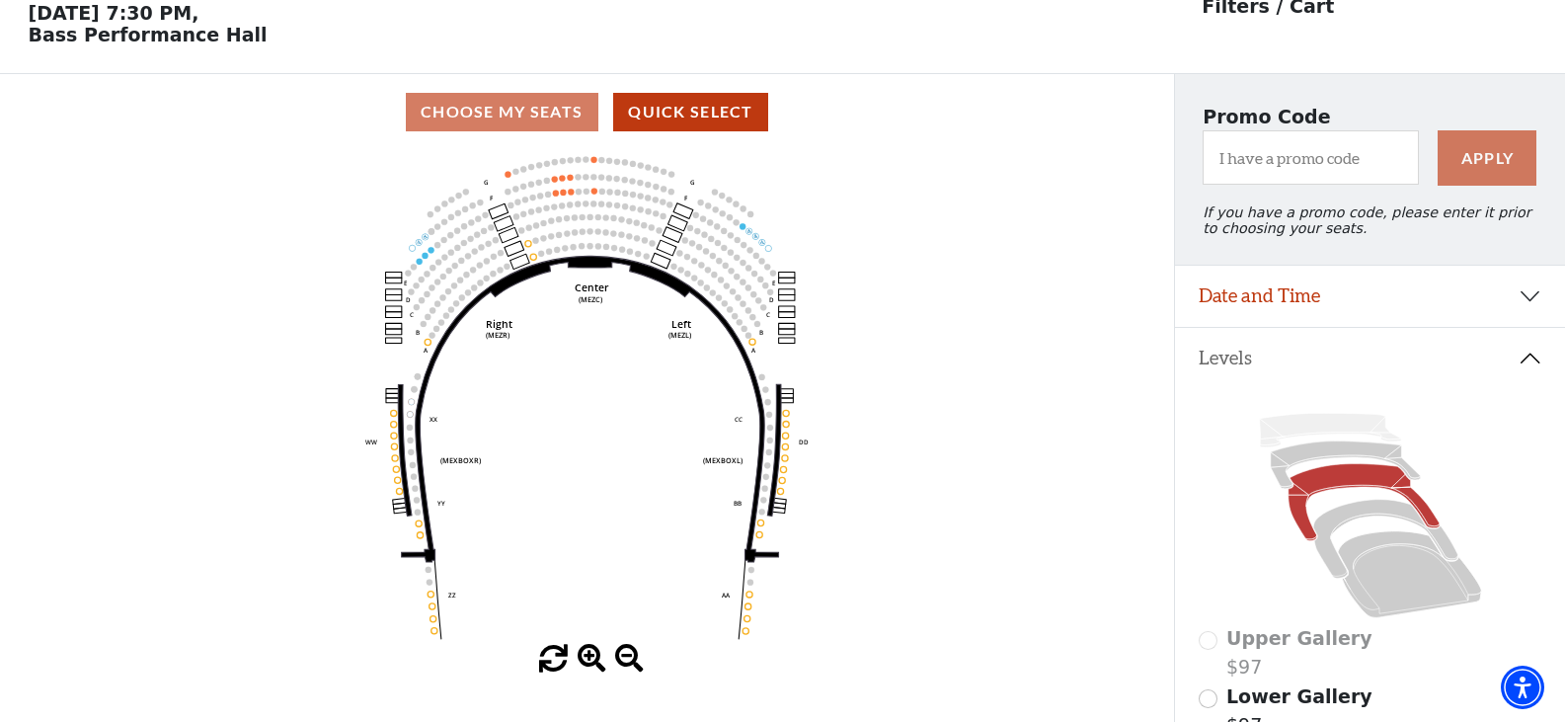
scroll to position [0, 0]
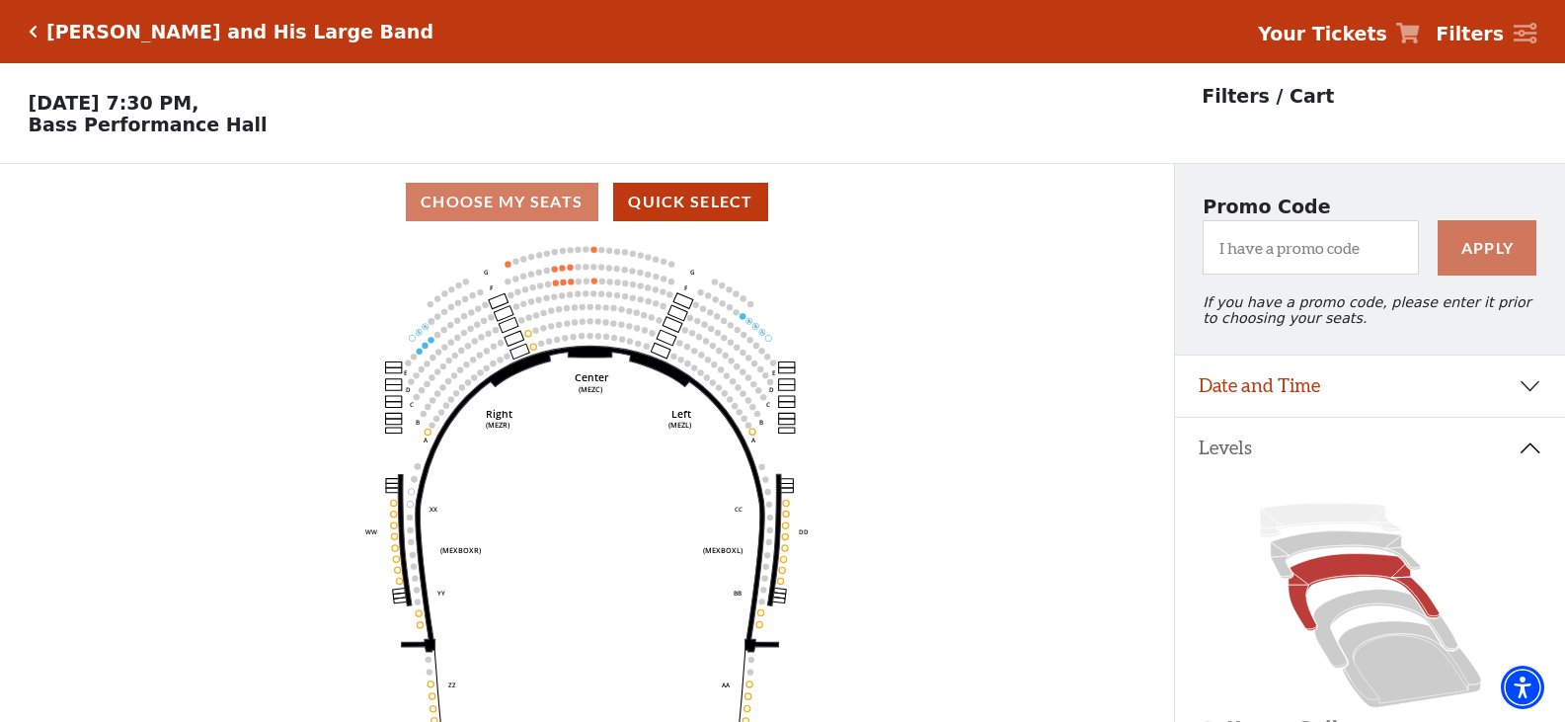
click at [1336, 586] on icon at bounding box center [1362, 592] width 151 height 77
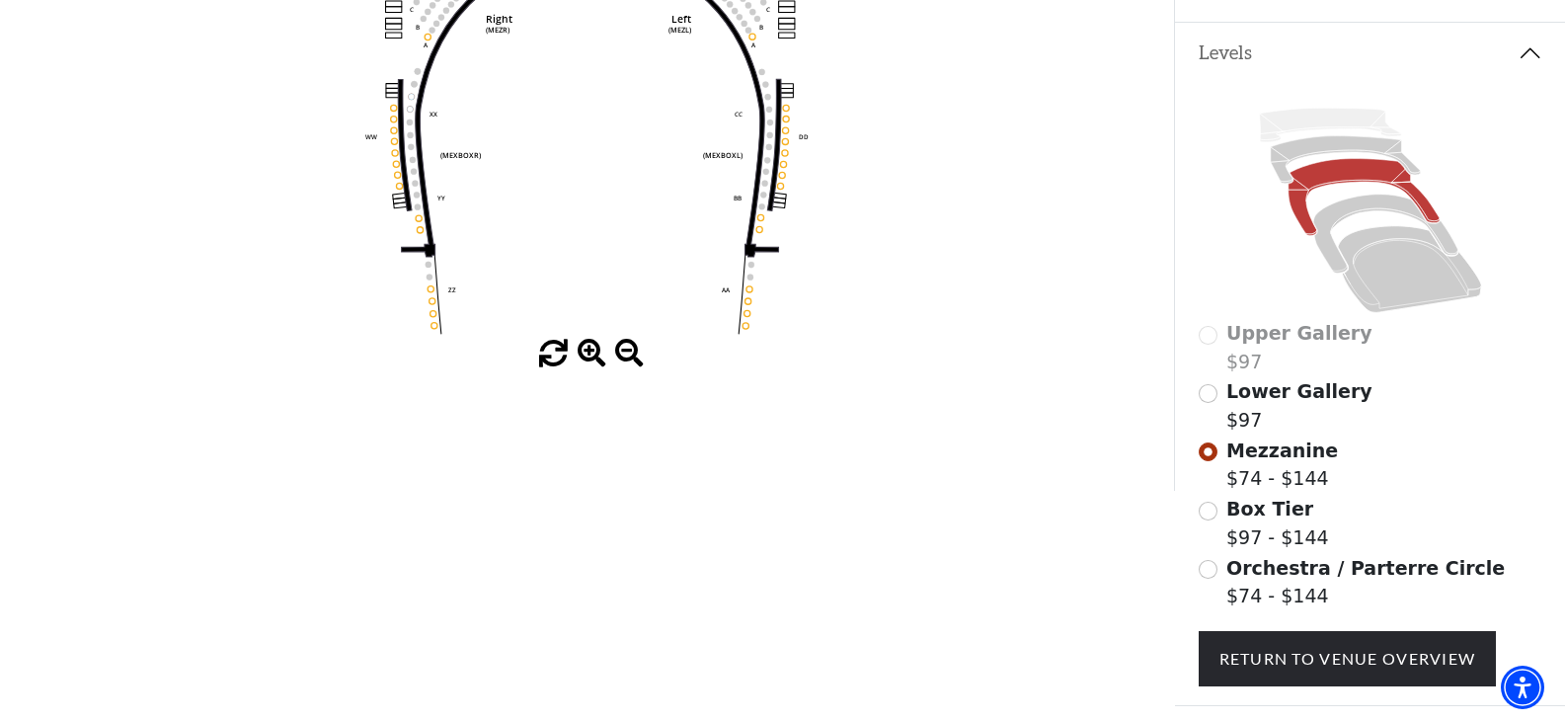
scroll to position [296, 0]
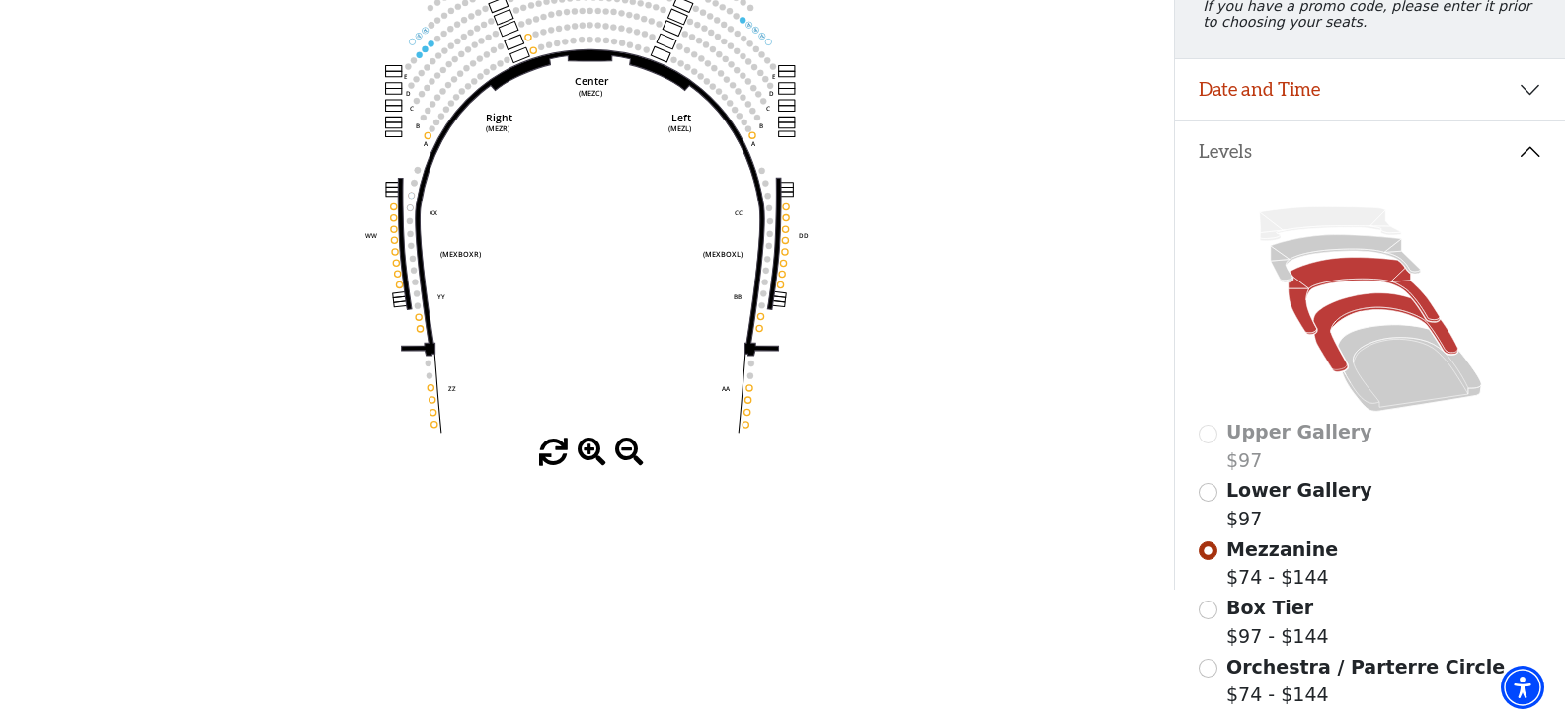
click at [1366, 312] on icon at bounding box center [1385, 332] width 144 height 79
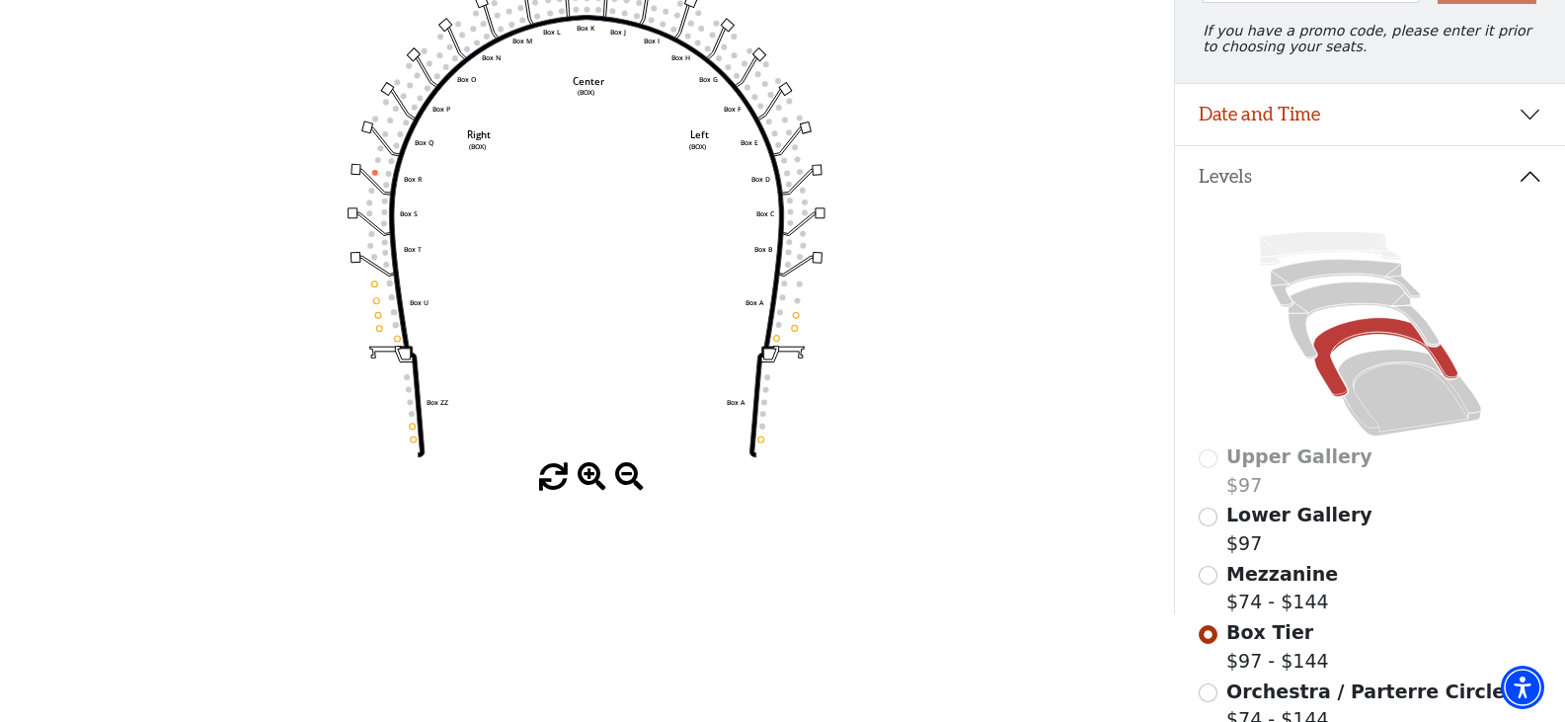
scroll to position [289, 0]
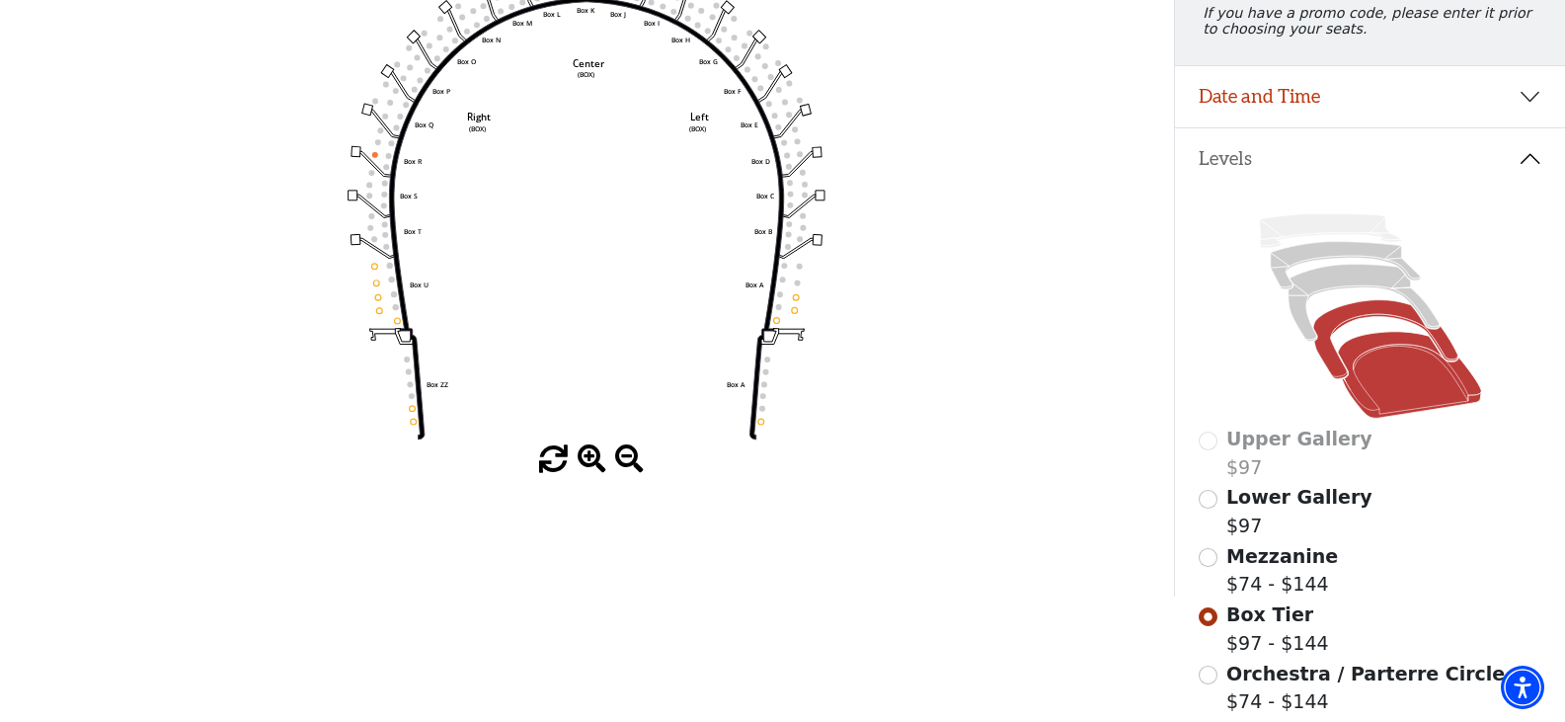
click at [1387, 357] on icon at bounding box center [1408, 375] width 143 height 87
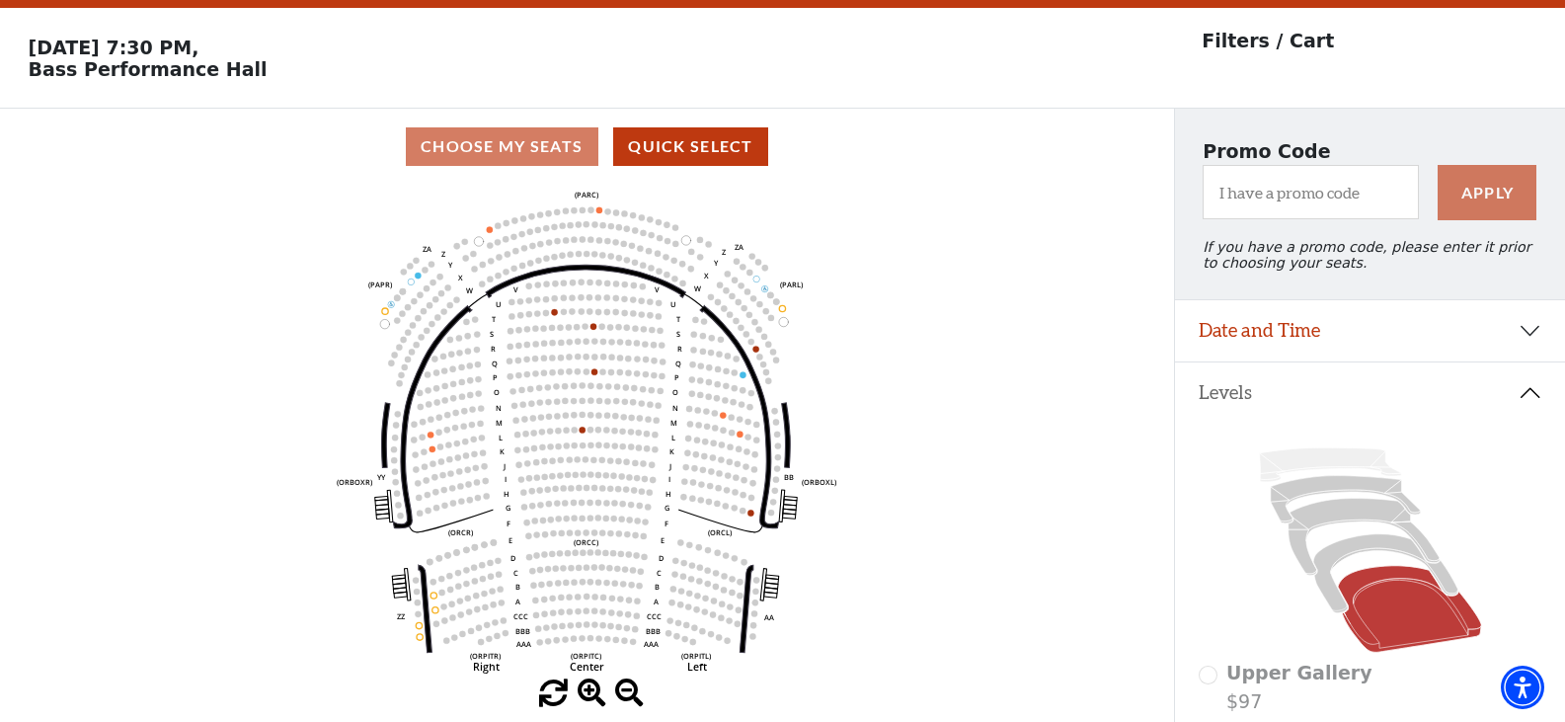
scroll to position [92, 0]
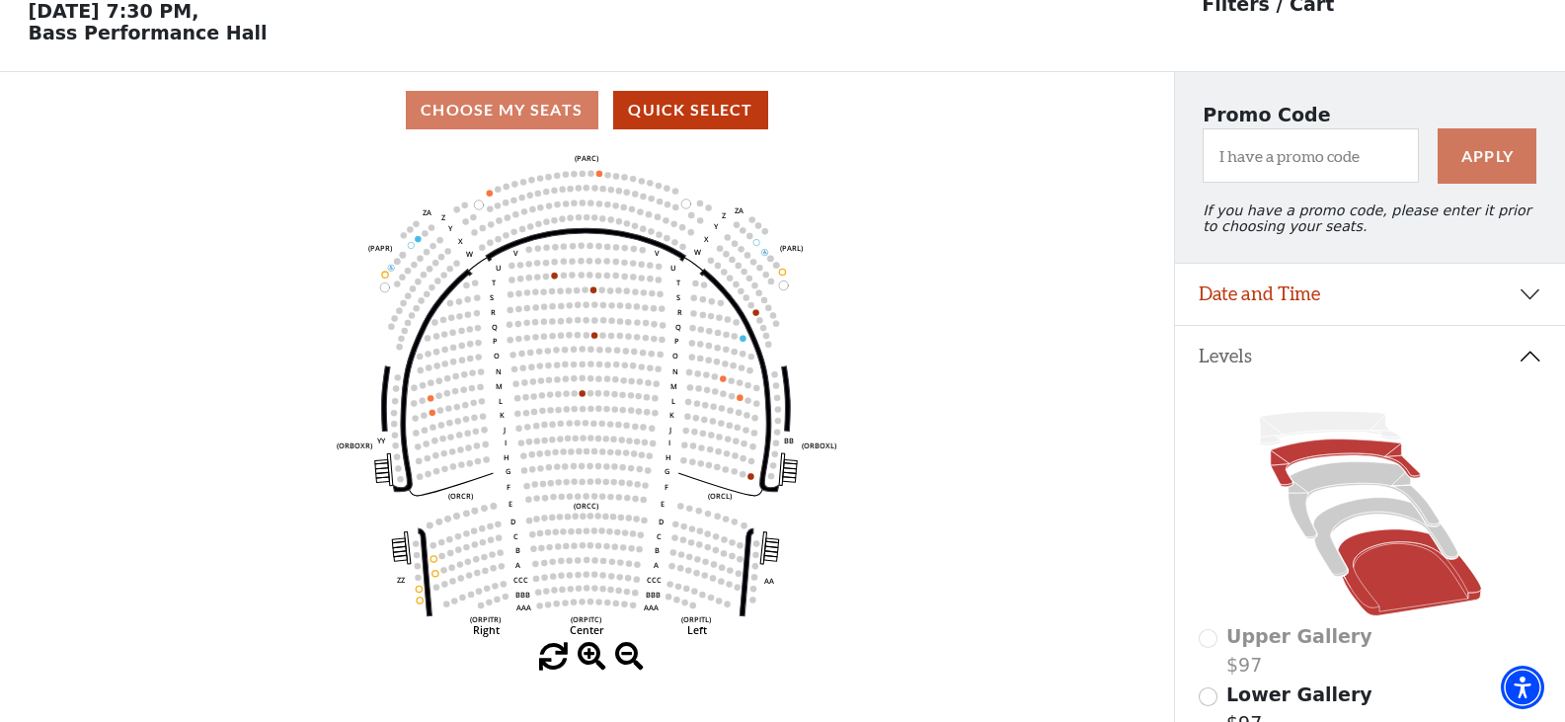
click at [1354, 455] on icon at bounding box center [1345, 462] width 150 height 47
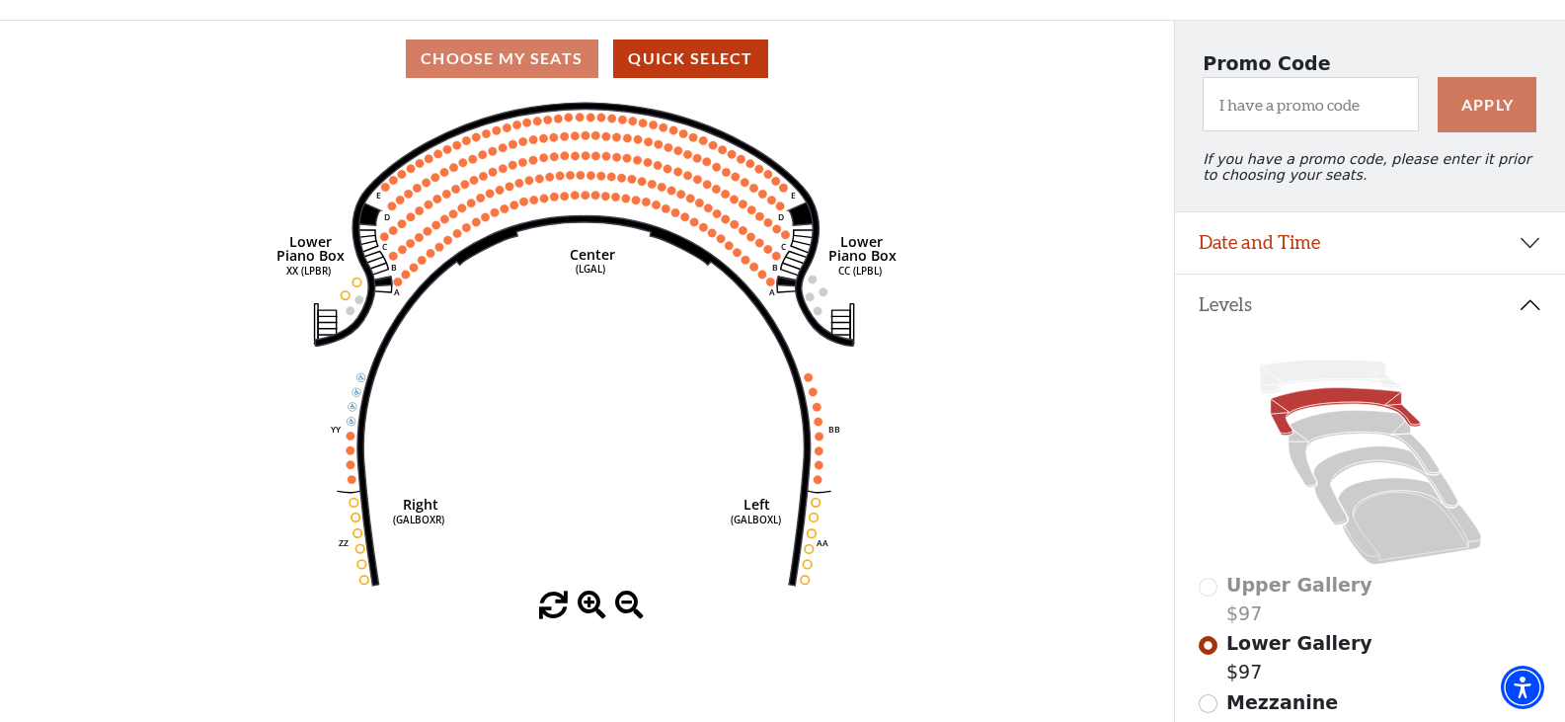
scroll to position [0, 0]
